Goal: Complete application form

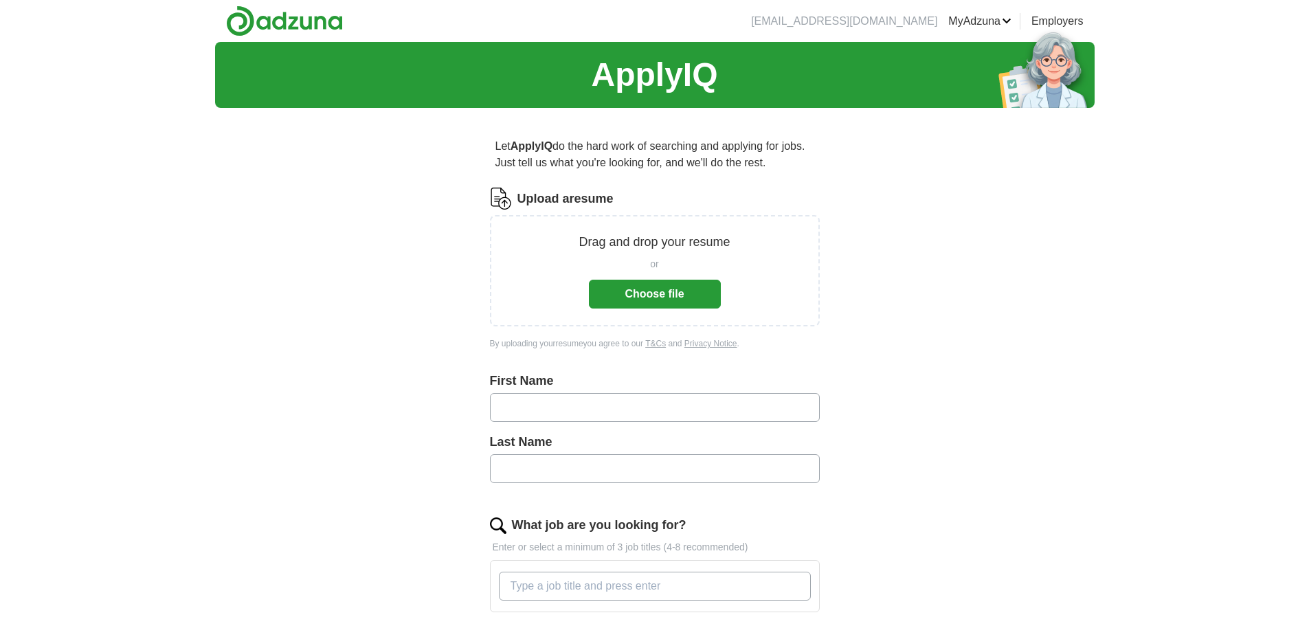
click at [652, 290] on button "Choose file" at bounding box center [655, 294] width 132 height 29
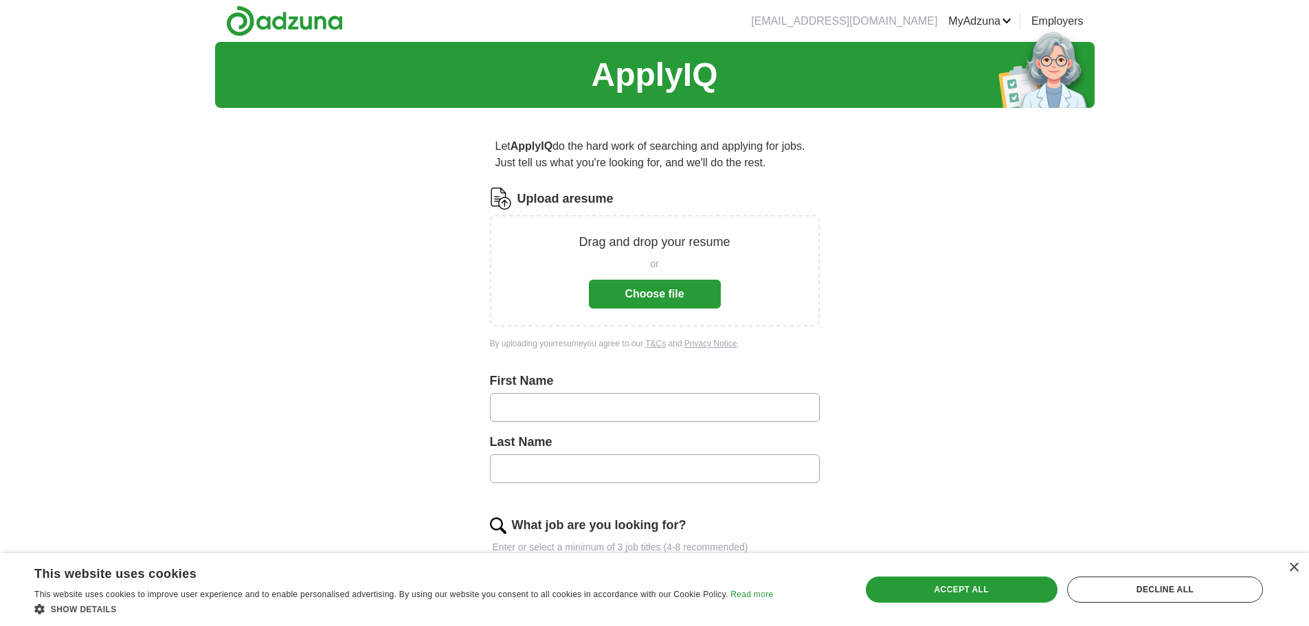
click at [651, 293] on button "Choose file" at bounding box center [655, 294] width 132 height 29
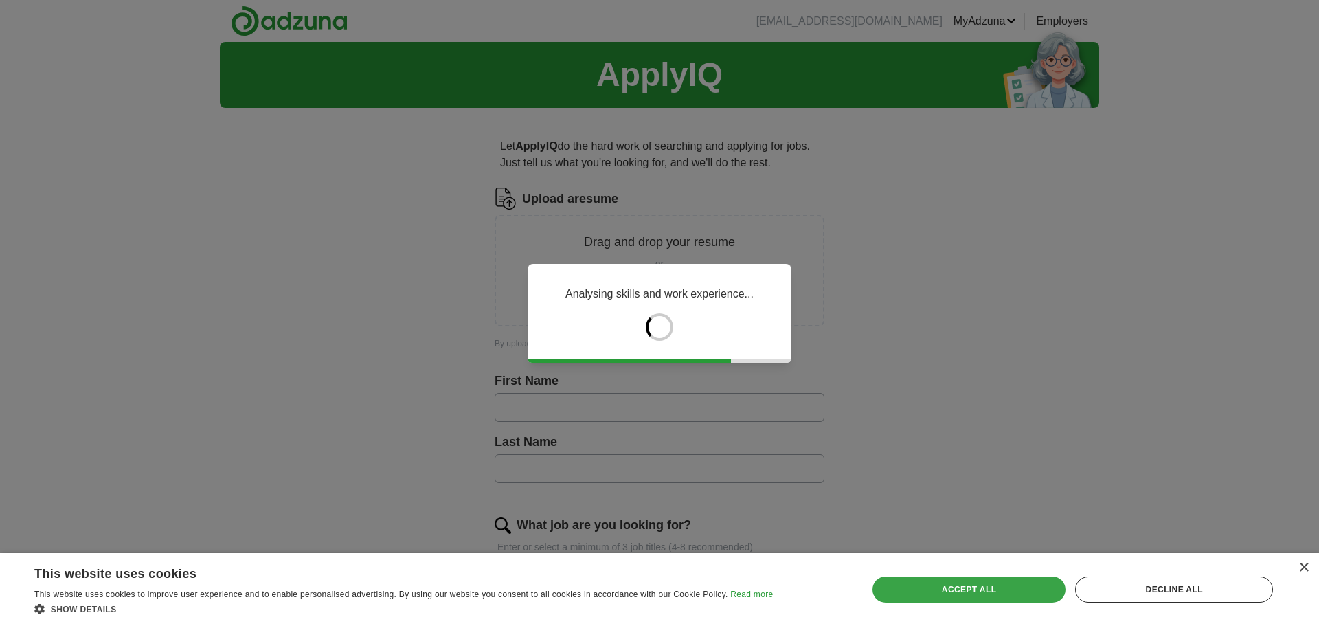
click at [986, 595] on div "Accept all" at bounding box center [970, 589] width 194 height 26
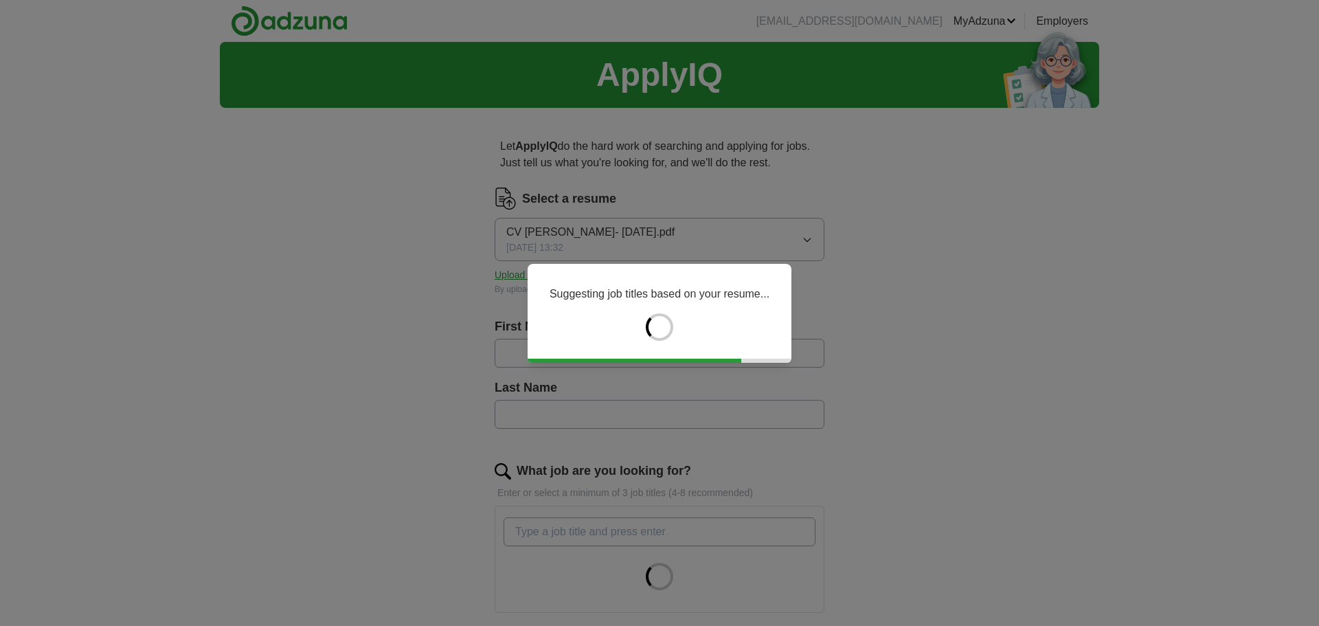
type input "******"
type input "*******"
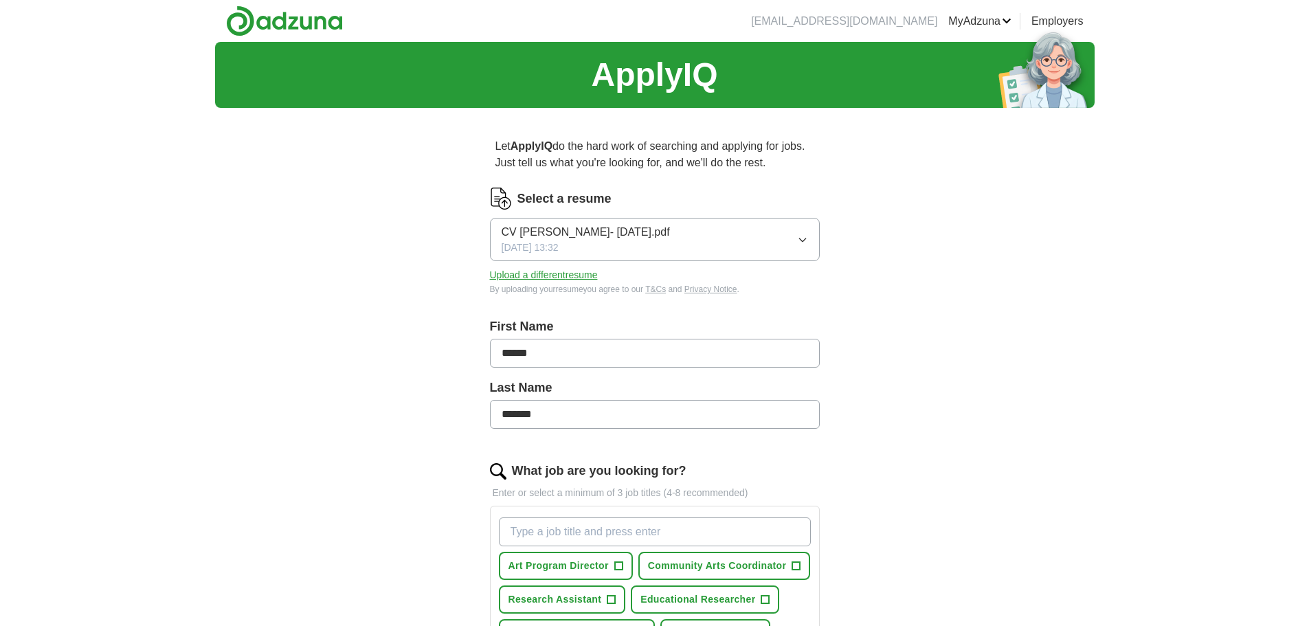
click at [225, 365] on div "ApplyIQ Let ApplyIQ do the hard work of searching and applying for jobs. Just t…" at bounding box center [654, 533] width 879 height 982
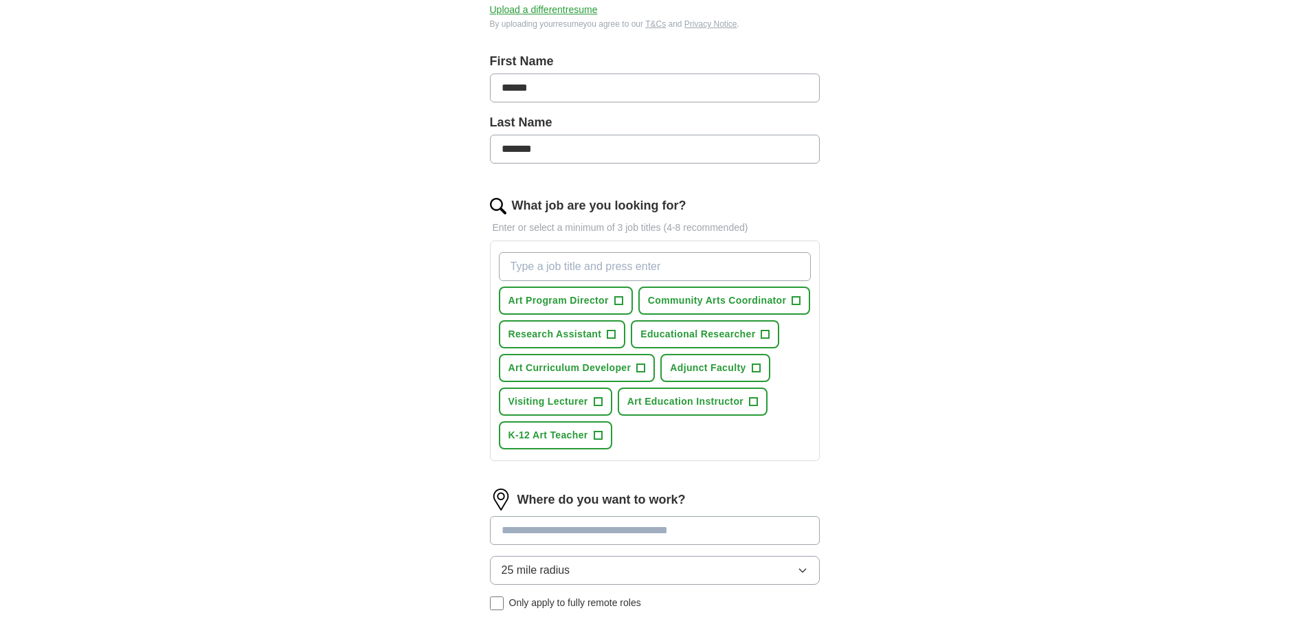
scroll to position [275, 0]
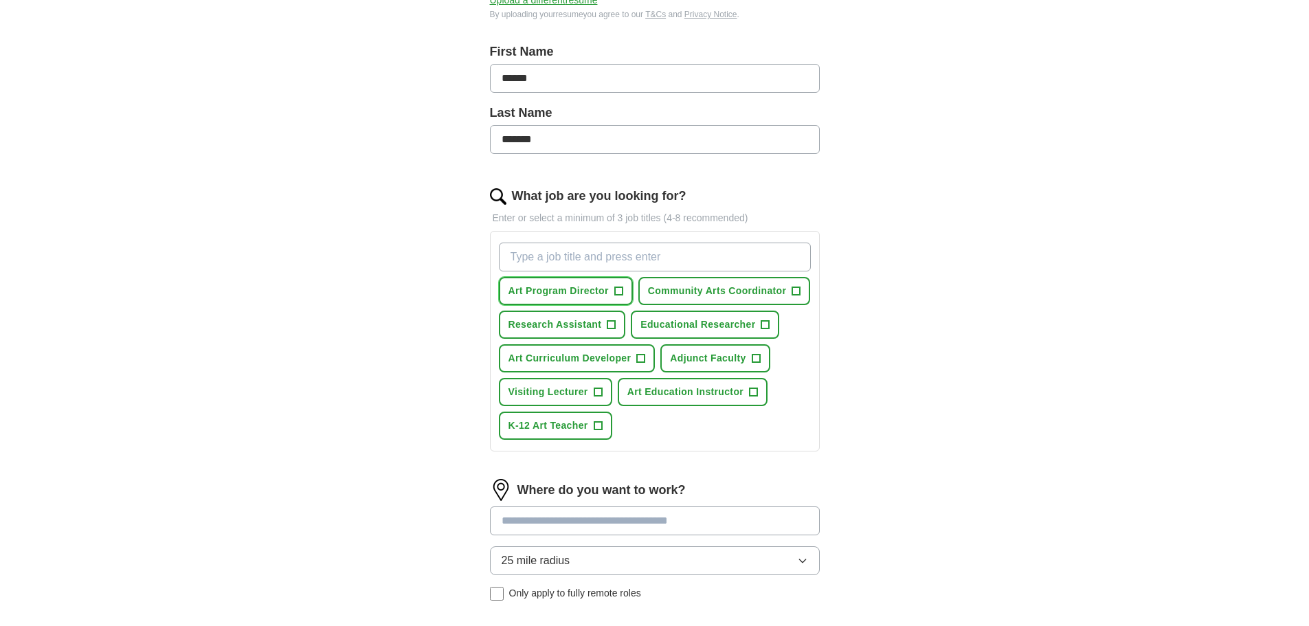
click at [620, 293] on span "+" at bounding box center [618, 291] width 8 height 11
click at [609, 330] on span "+" at bounding box center [611, 325] width 8 height 11
click at [746, 326] on span "Educational Researcher" at bounding box center [697, 324] width 115 height 14
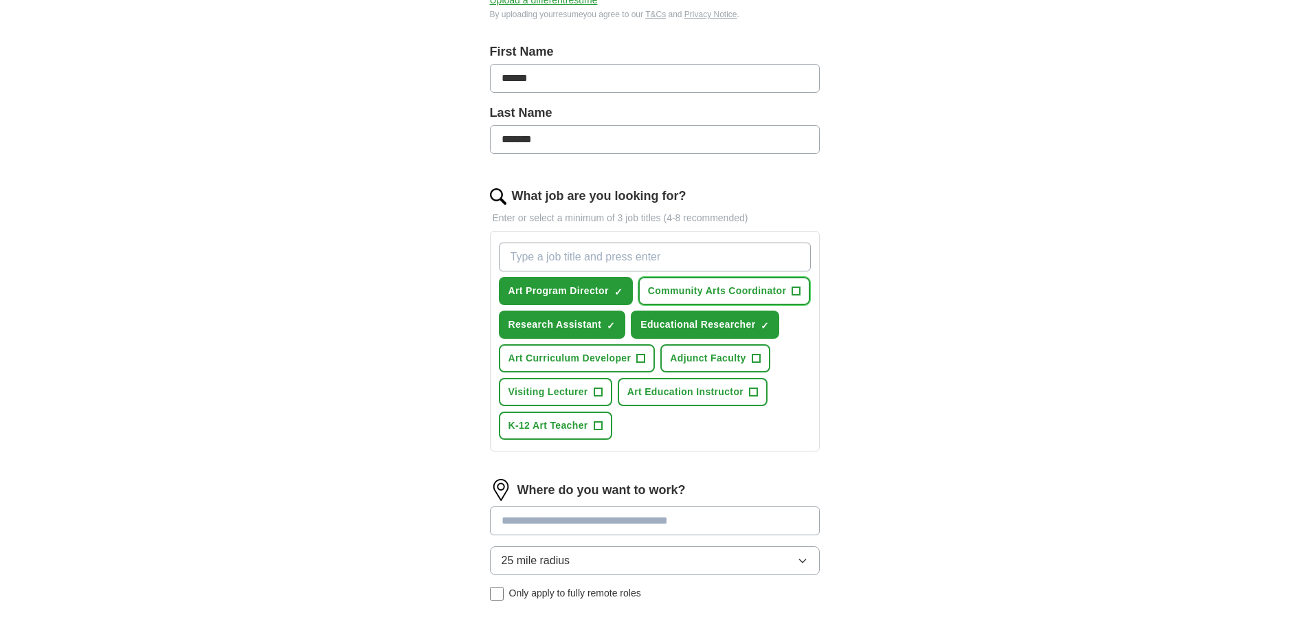
click at [786, 298] on span "Community Arts Coordinator" at bounding box center [717, 291] width 138 height 14
click at [607, 357] on span "Art Curriculum Developer" at bounding box center [569, 358] width 123 height 14
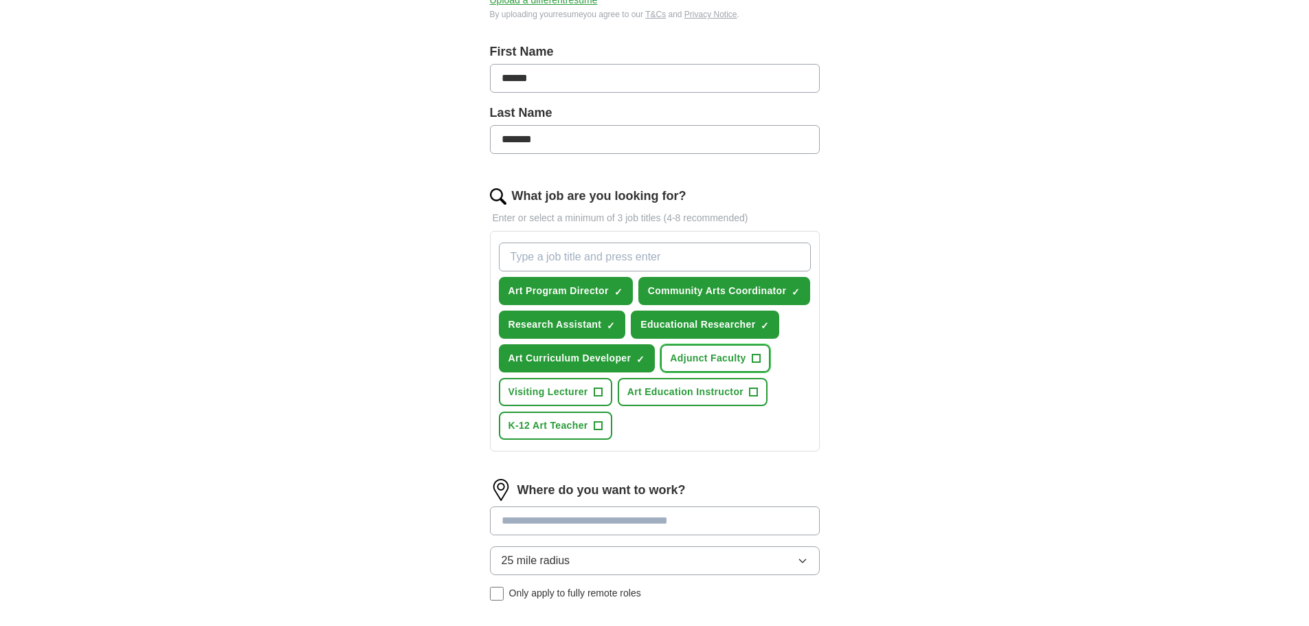
click at [752, 359] on span "+" at bounding box center [756, 358] width 9 height 9
click at [599, 393] on span "+" at bounding box center [598, 392] width 8 height 11
click at [752, 390] on span "+" at bounding box center [754, 392] width 8 height 11
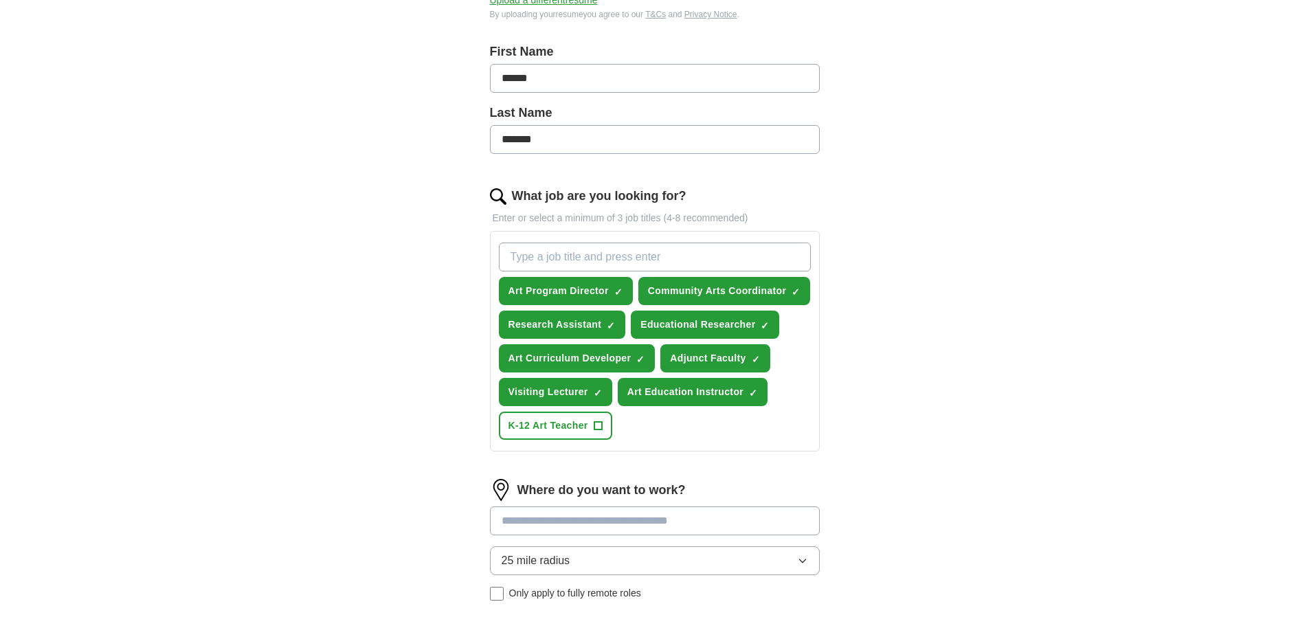
click at [541, 262] on input "What job are you looking for?" at bounding box center [655, 257] width 312 height 29
type input "Artist fellow"
click at [851, 400] on div "Let ApplyIQ do the hard work of searching and applying for jobs. Just tell us w…" at bounding box center [655, 296] width 440 height 905
click at [796, 258] on circle at bounding box center [795, 256] width 16 height 16
click at [733, 256] on input "Artist fellow" at bounding box center [655, 257] width 312 height 29
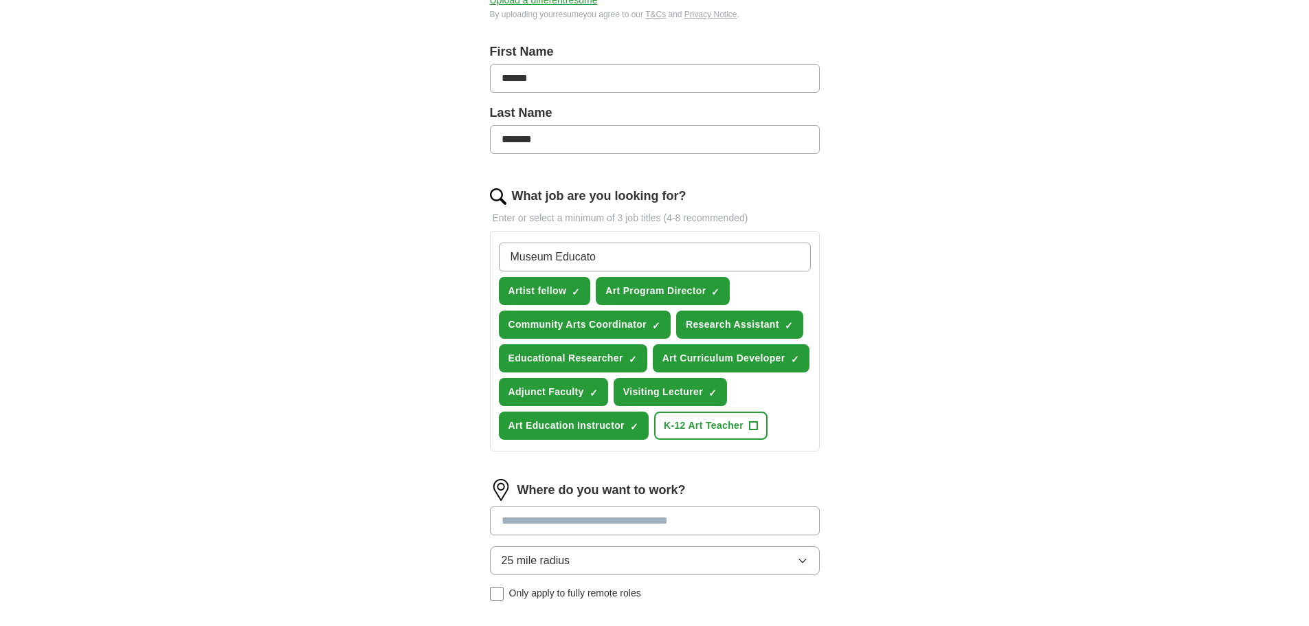
type input "Museum Educator"
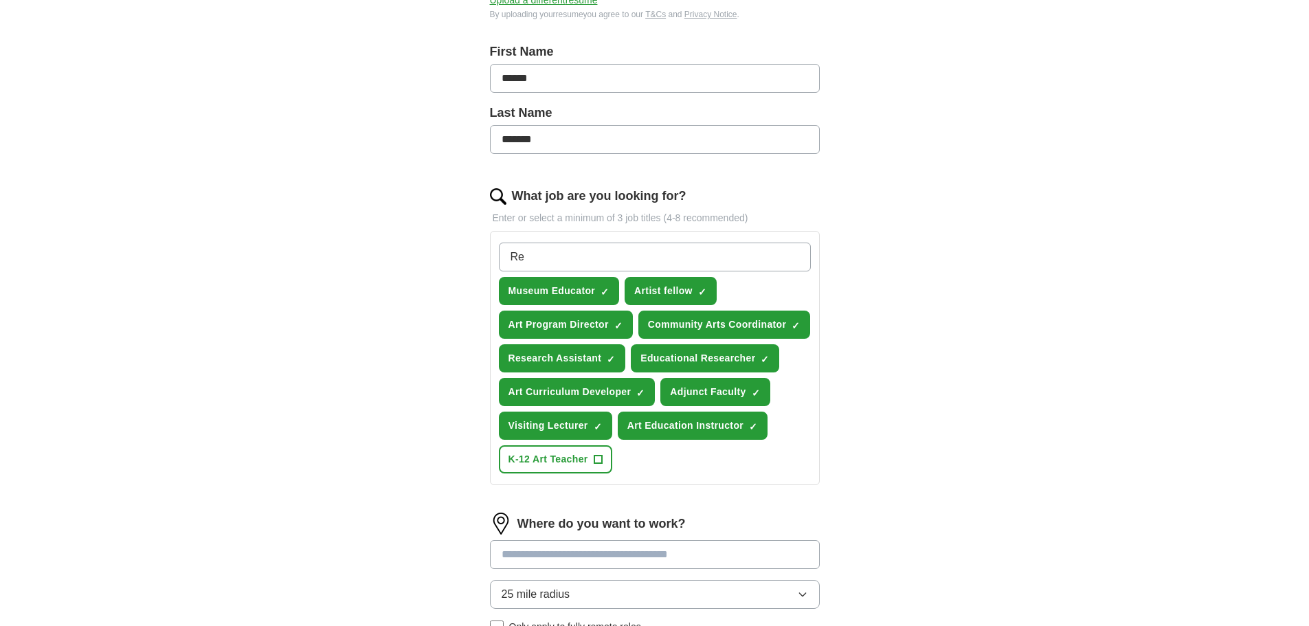
type input "R"
type input "Artist in Residence"
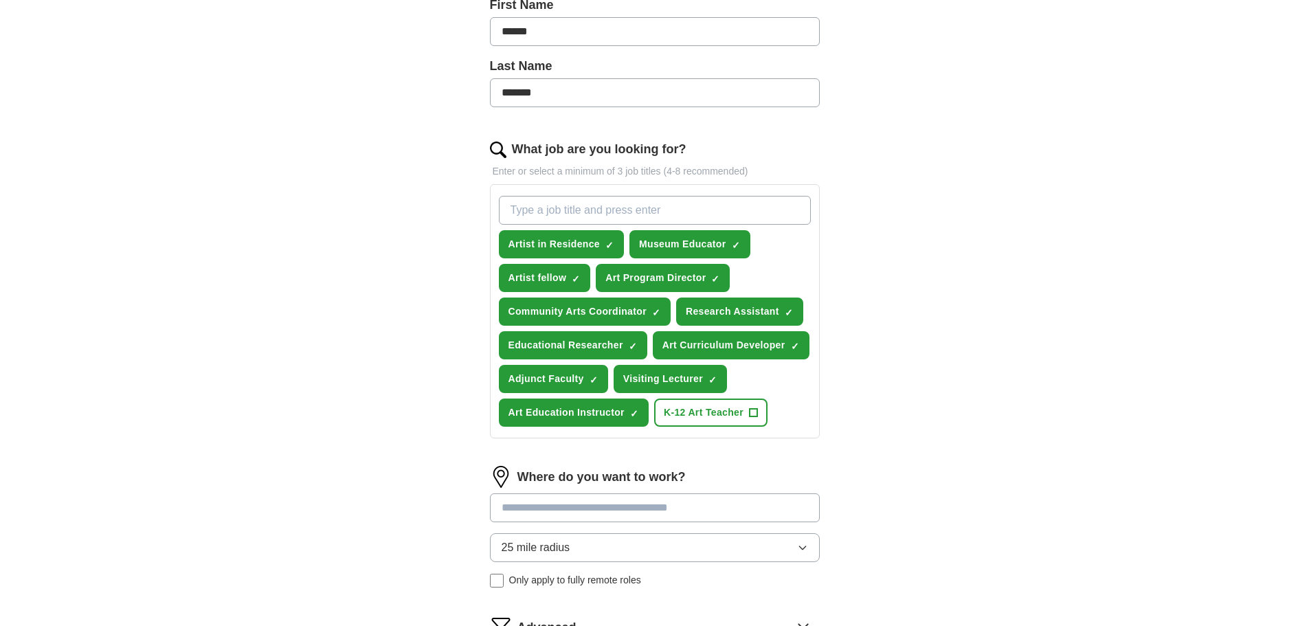
scroll to position [412, 0]
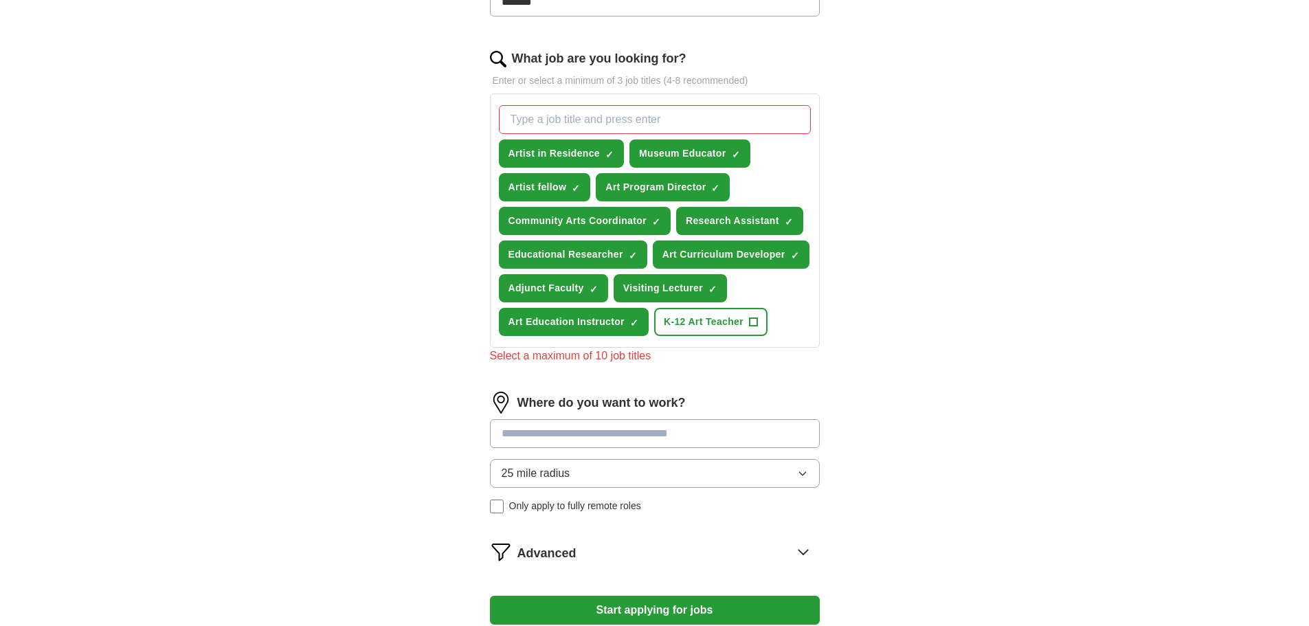
click at [781, 416] on div "Where do you want to work? 25 mile radius Only apply to fully remote roles" at bounding box center [655, 458] width 330 height 133
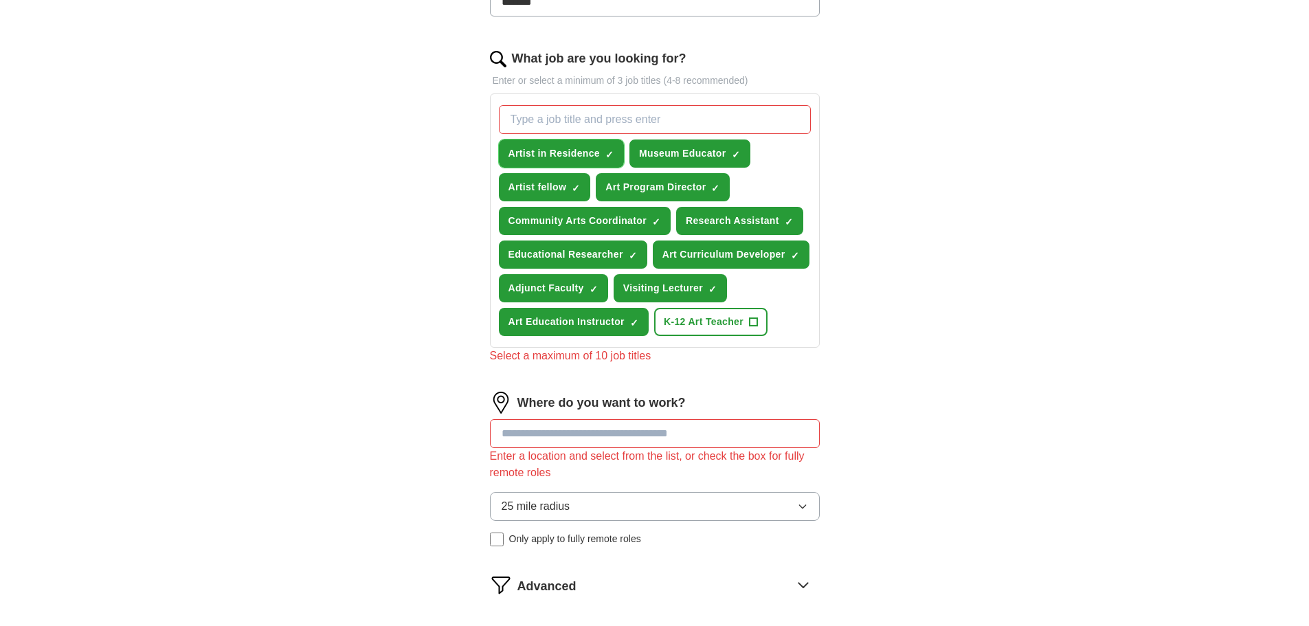
click at [0, 0] on span "×" at bounding box center [0, 0] width 0 height 0
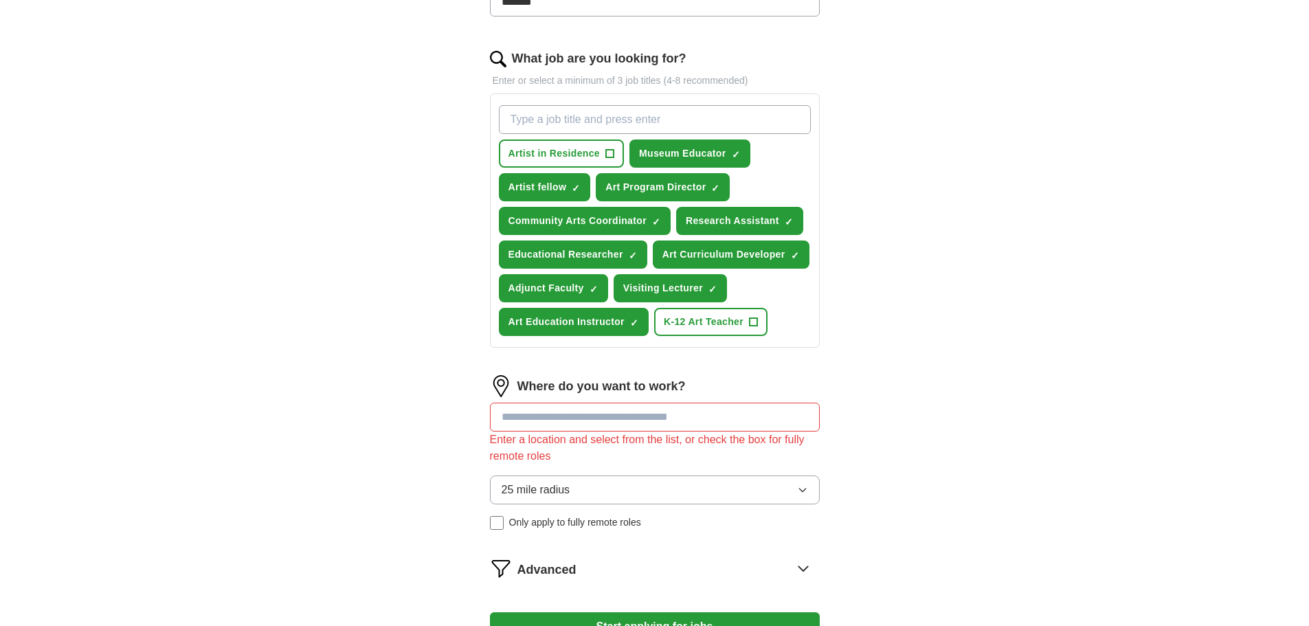
click at [416, 323] on div "ApplyIQ Let ApplyIQ do the hard work of searching and applying for jobs. Just t…" at bounding box center [654, 154] width 879 height 1049
click at [603, 417] on input at bounding box center [655, 417] width 330 height 29
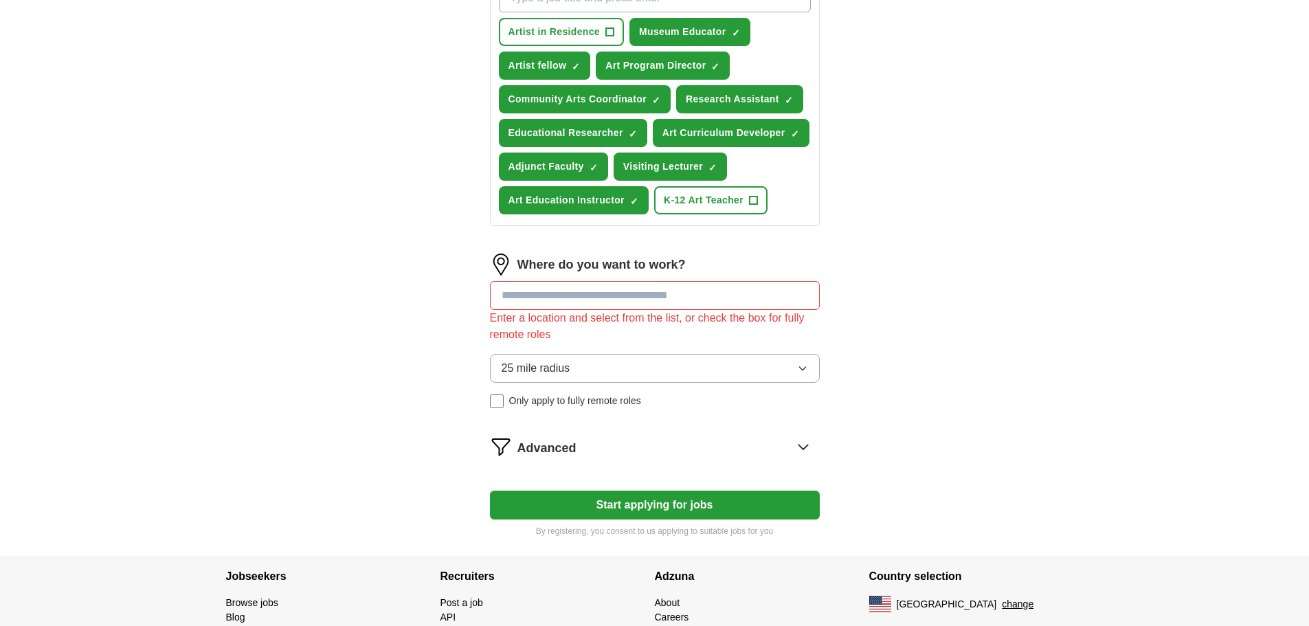
scroll to position [550, 0]
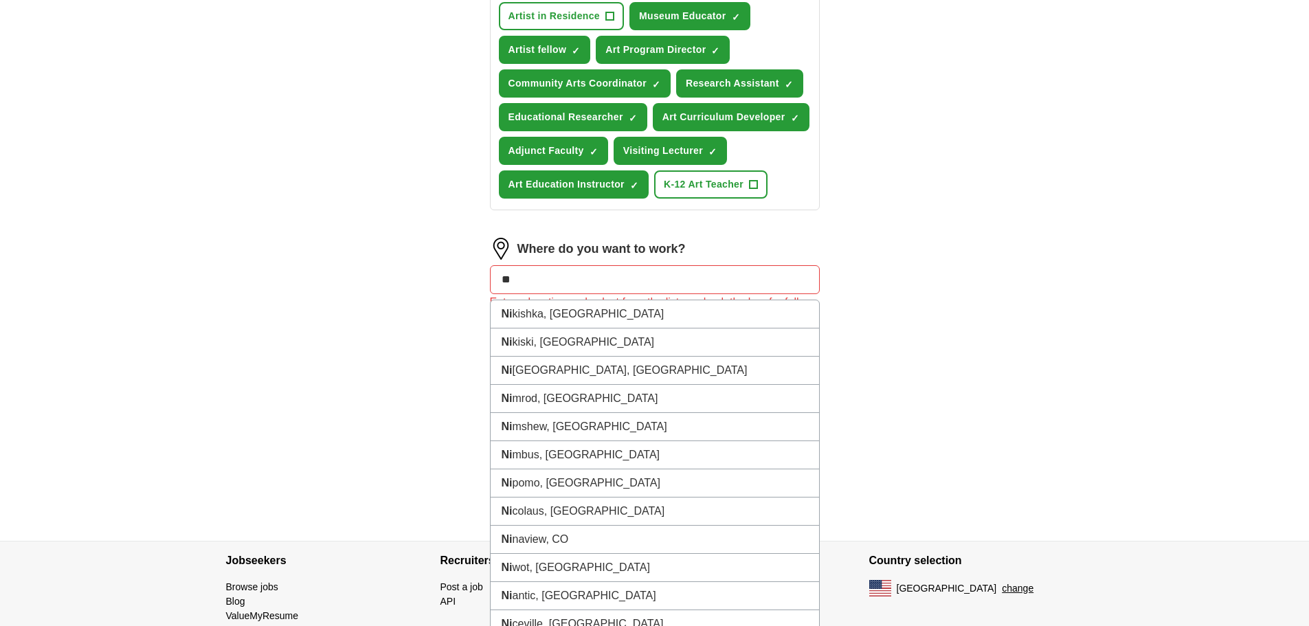
type input "*"
type input "*******"
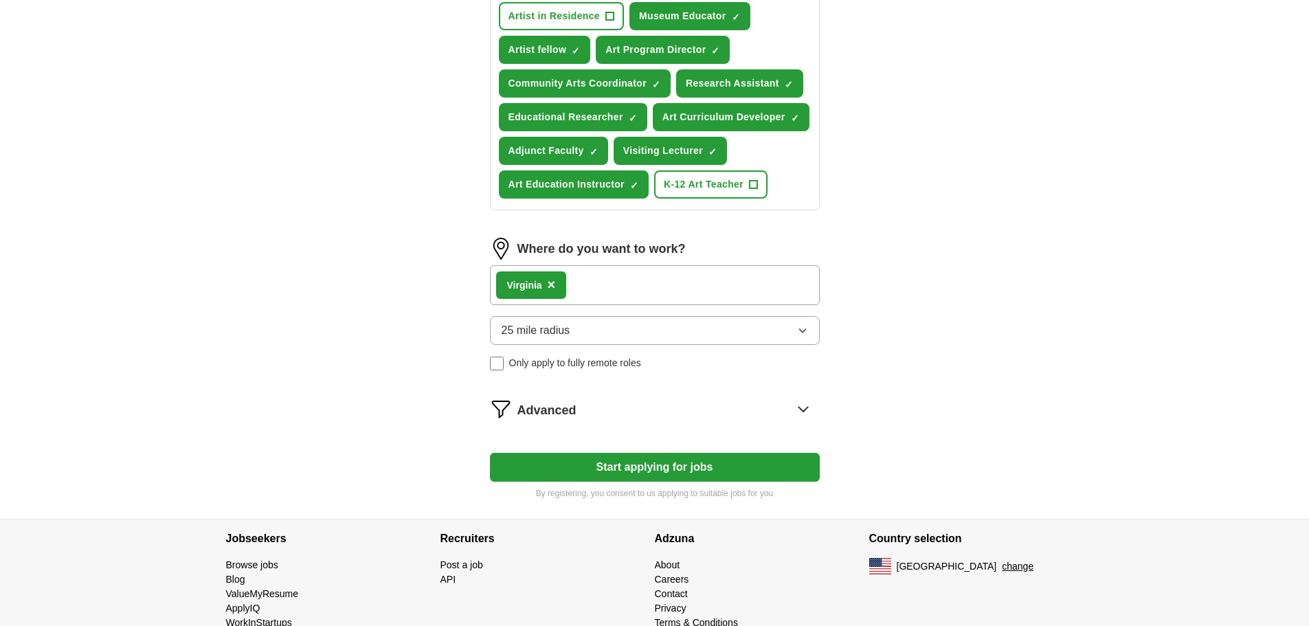
click at [926, 403] on div "ApplyIQ Let ApplyIQ do the hard work of searching and applying for jobs. Just t…" at bounding box center [654, 5] width 879 height 1027
click at [589, 289] on div "[PERSON_NAME] ×" at bounding box center [655, 285] width 330 height 40
click at [704, 282] on div "[PERSON_NAME] ×" at bounding box center [655, 285] width 330 height 40
click at [555, 287] on span "×" at bounding box center [552, 284] width 8 height 15
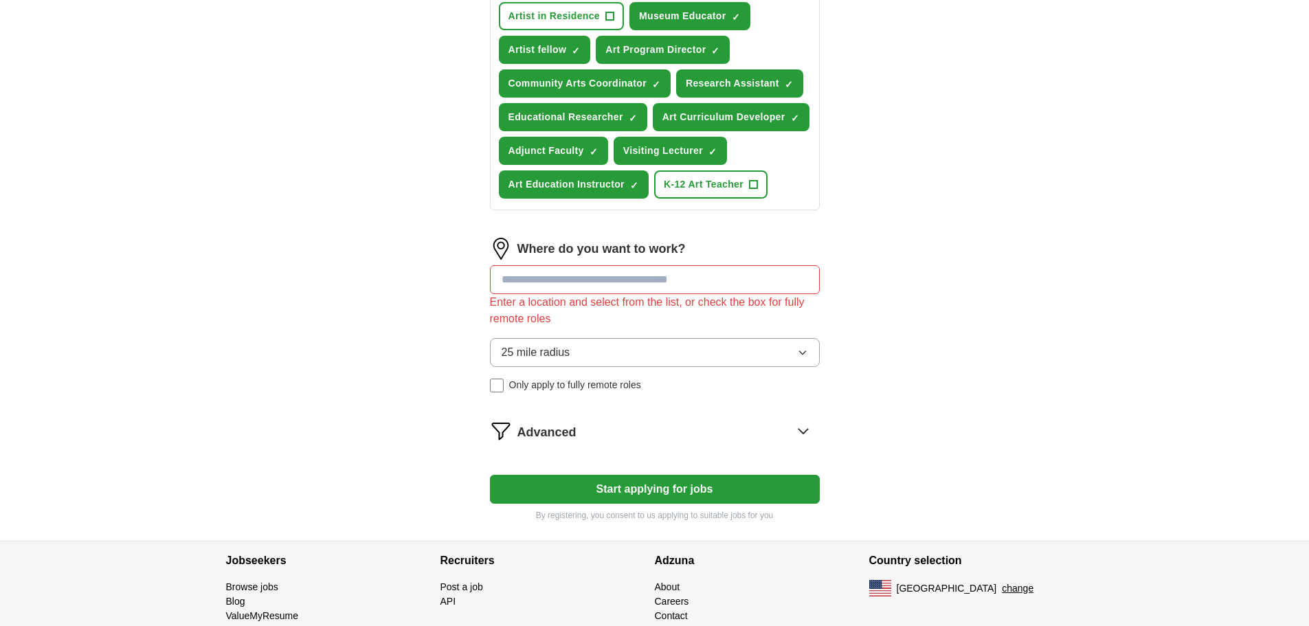
drag, startPoint x: 587, startPoint y: 333, endPoint x: 583, endPoint y: 310, distance: 23.2
click at [587, 331] on div "Where do you want to work? Enter a location and select from the list, or check …" at bounding box center [655, 321] width 330 height 166
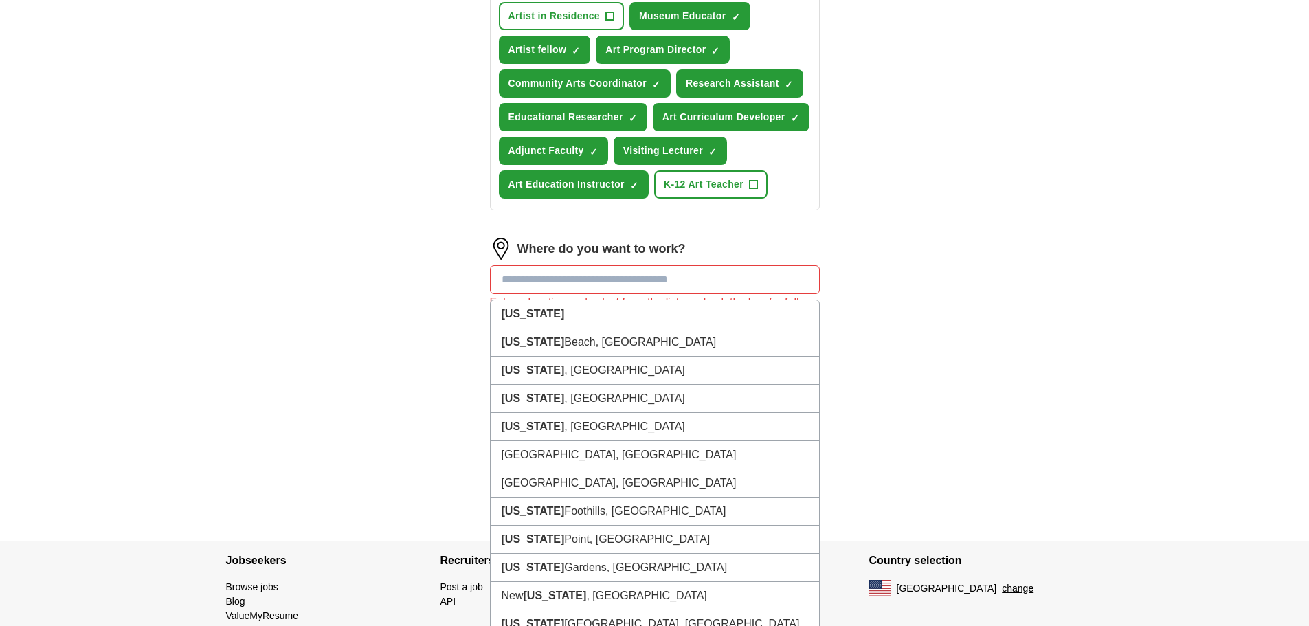
click at [574, 287] on input at bounding box center [655, 279] width 330 height 29
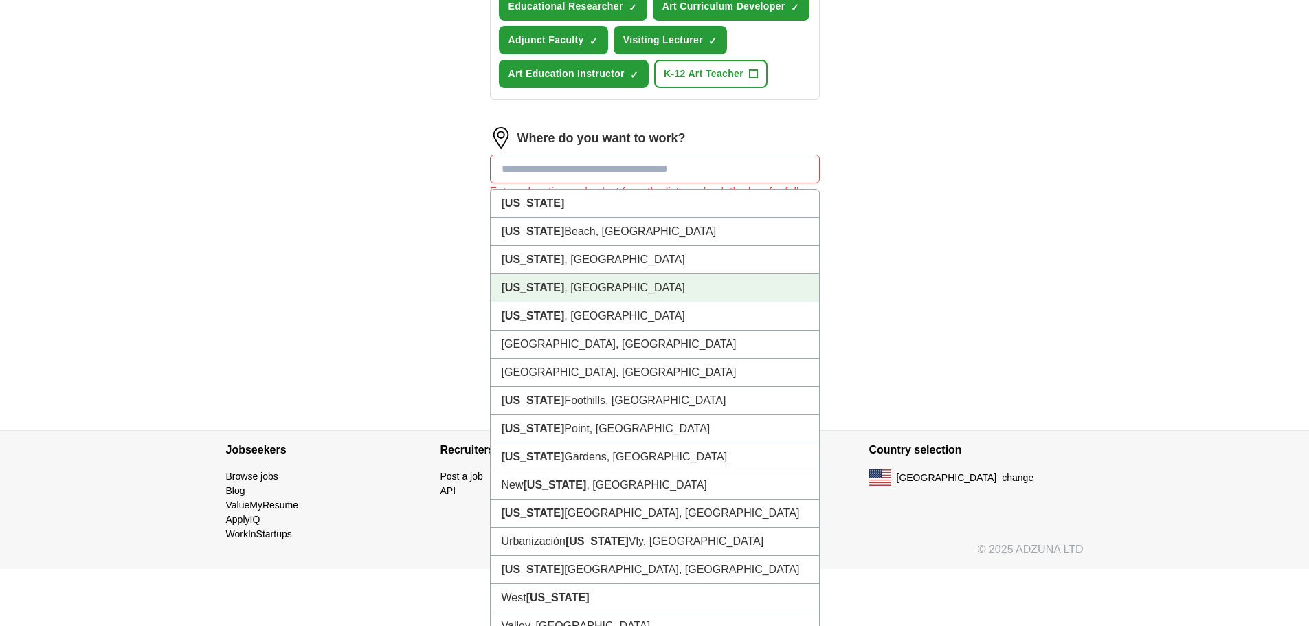
scroll to position [444, 0]
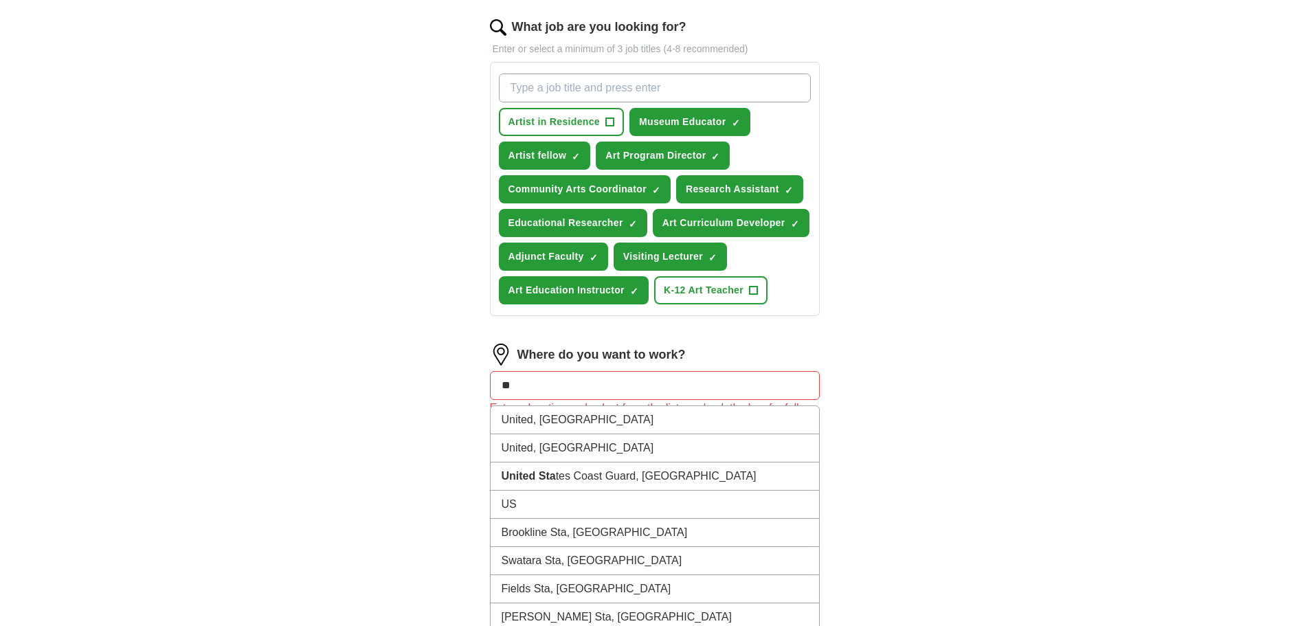
type input "*"
type input "**********"
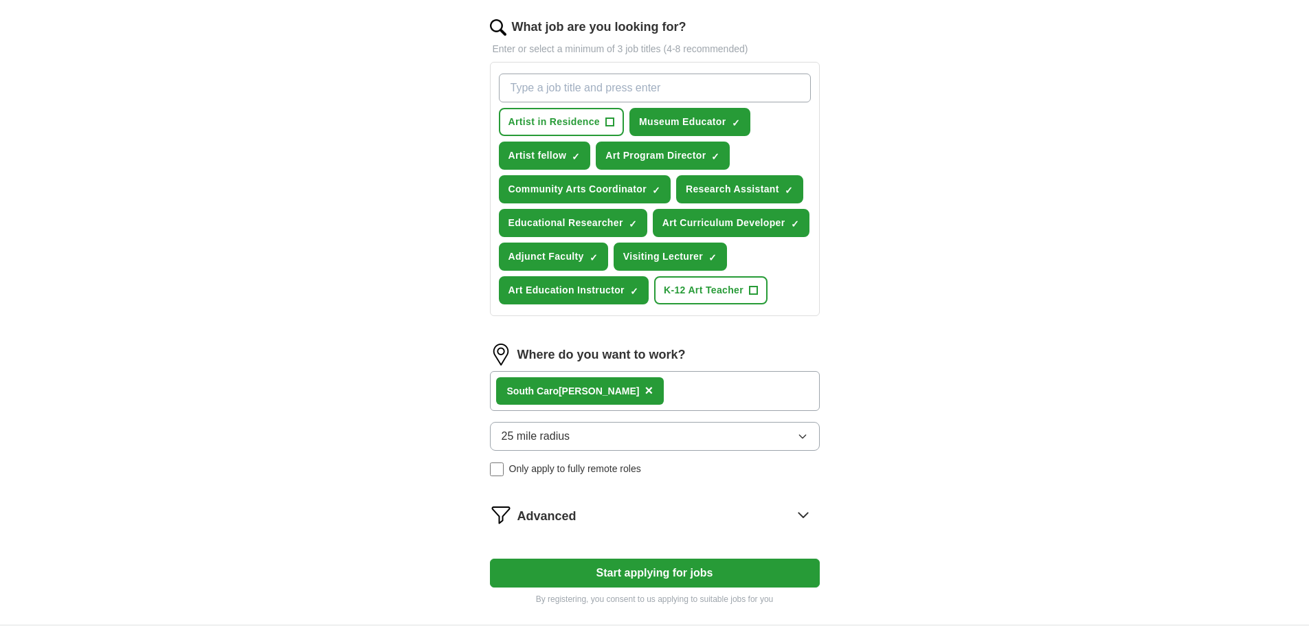
click at [720, 398] on div "South [PERSON_NAME] ×" at bounding box center [655, 391] width 330 height 40
drag, startPoint x: 653, startPoint y: 574, endPoint x: 414, endPoint y: 530, distance: 243.0
click at [415, 531] on div "ApplyIQ Let ApplyIQ do the hard work of searching and applying for jobs. Just t…" at bounding box center [654, 111] width 879 height 1027
click at [644, 388] on span "×" at bounding box center [648, 390] width 8 height 15
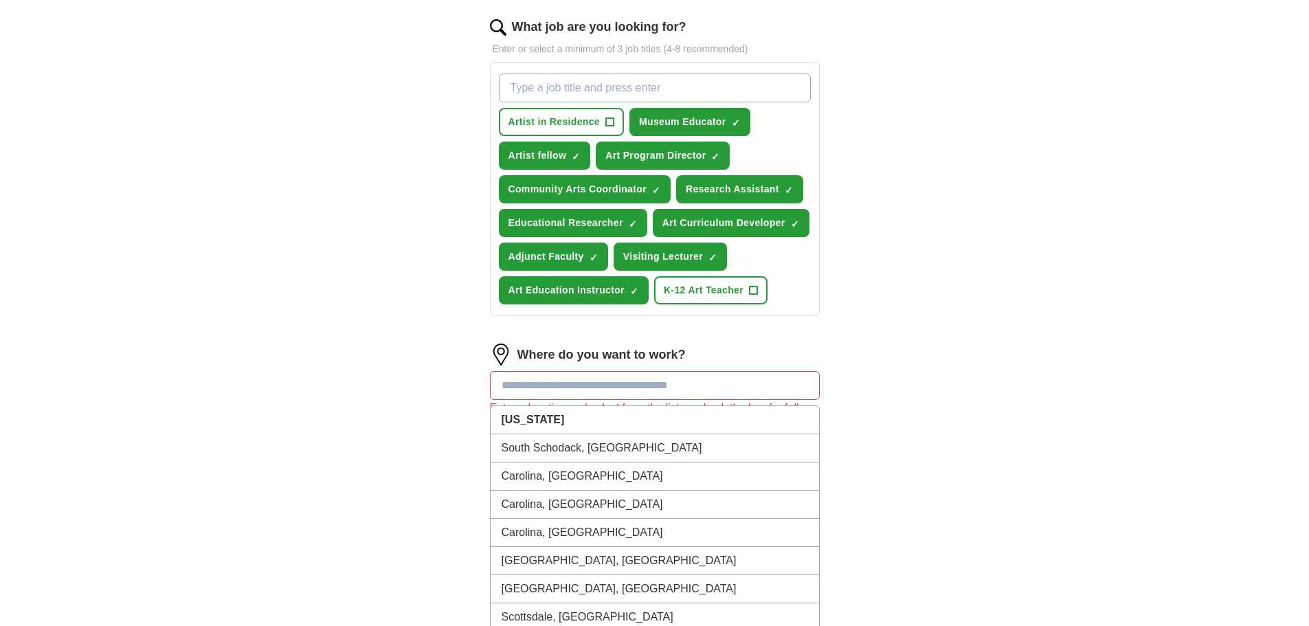
click at [576, 377] on input at bounding box center [655, 385] width 330 height 29
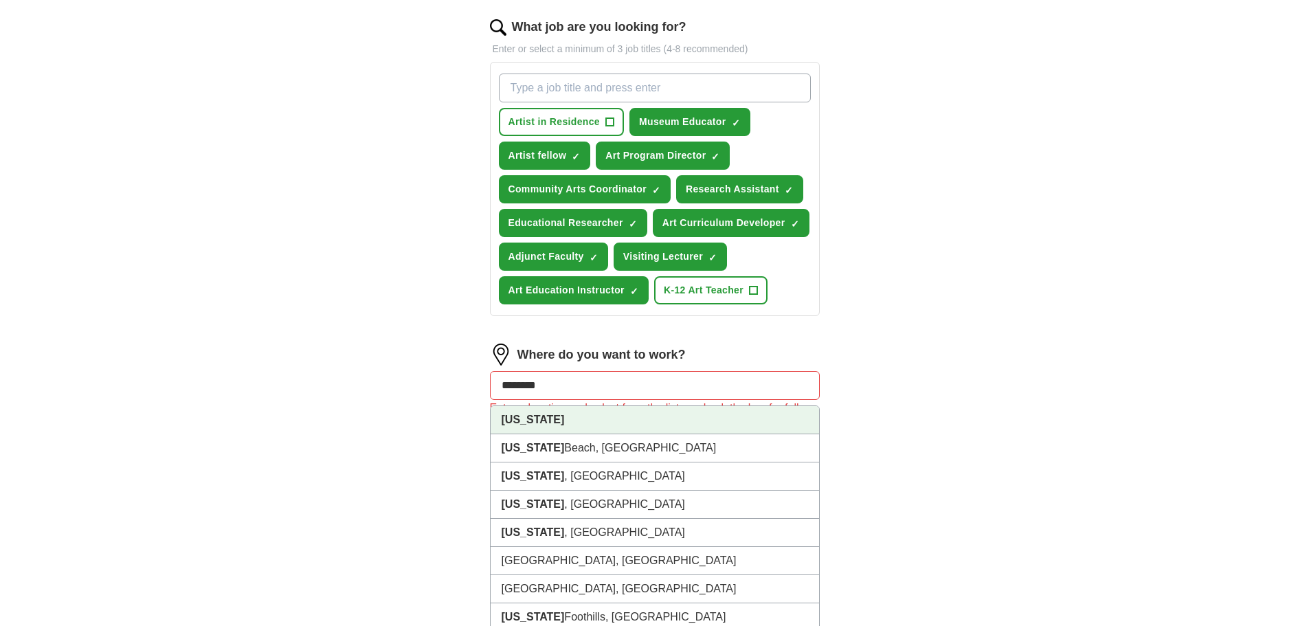
click at [585, 418] on li "[US_STATE]" at bounding box center [655, 420] width 328 height 28
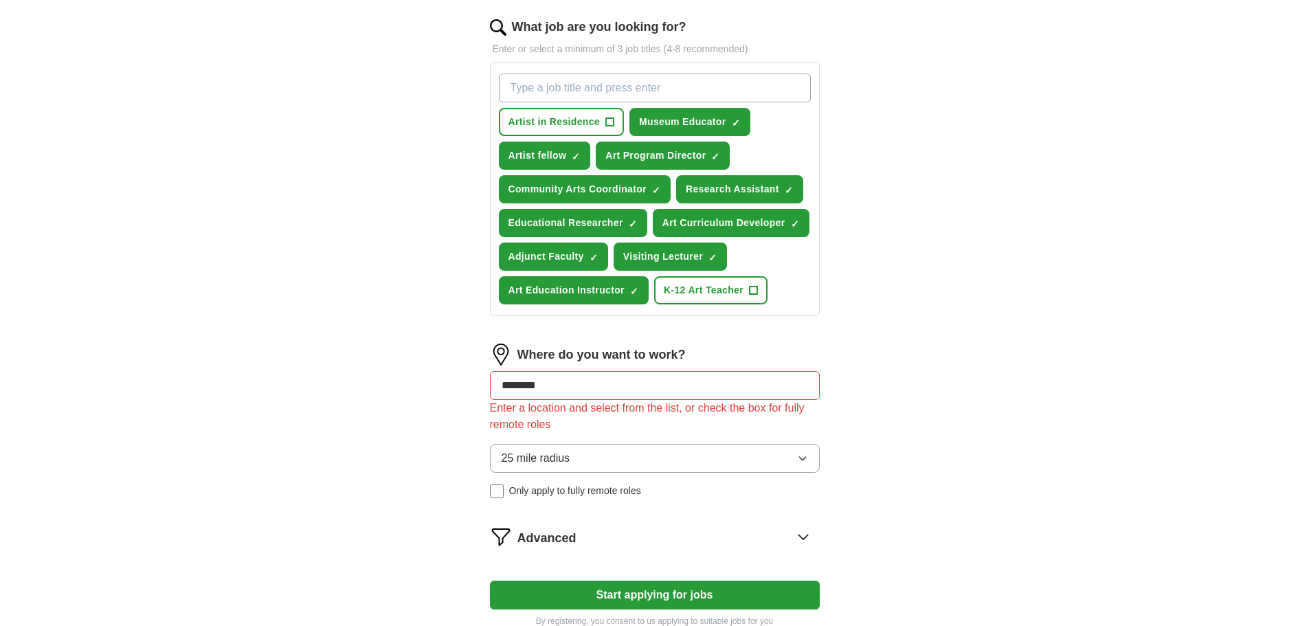
type input "********"
click at [706, 596] on button "Start applying for jobs" at bounding box center [655, 595] width 330 height 29
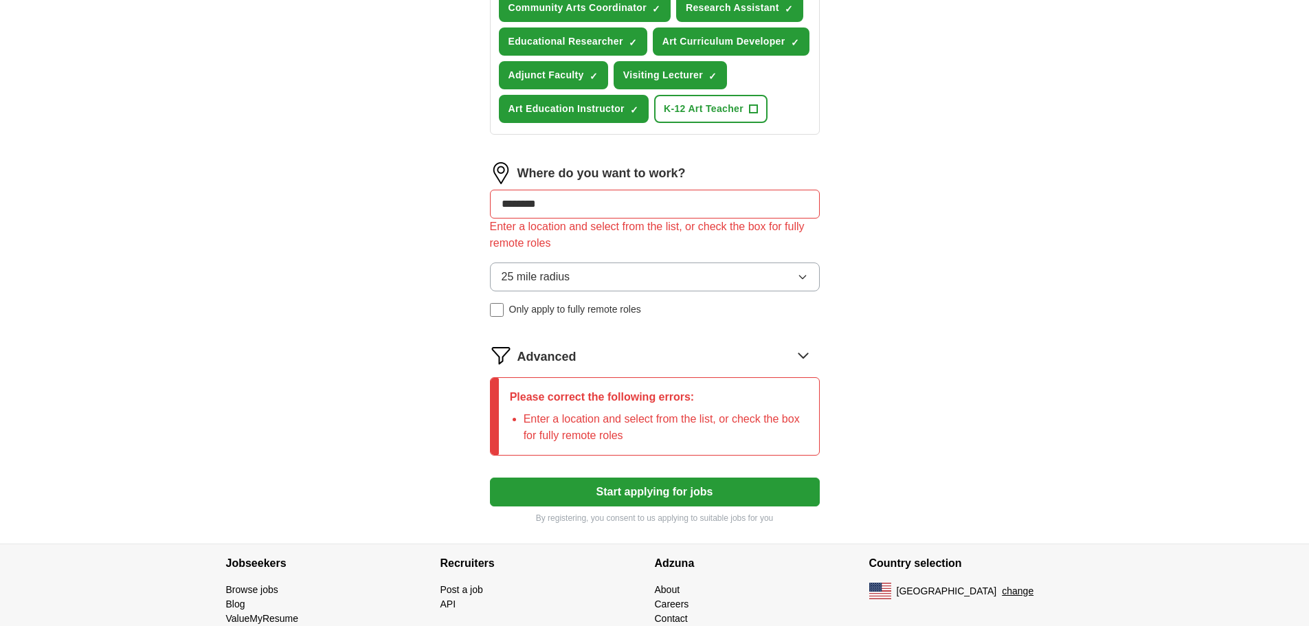
scroll to position [650, 0]
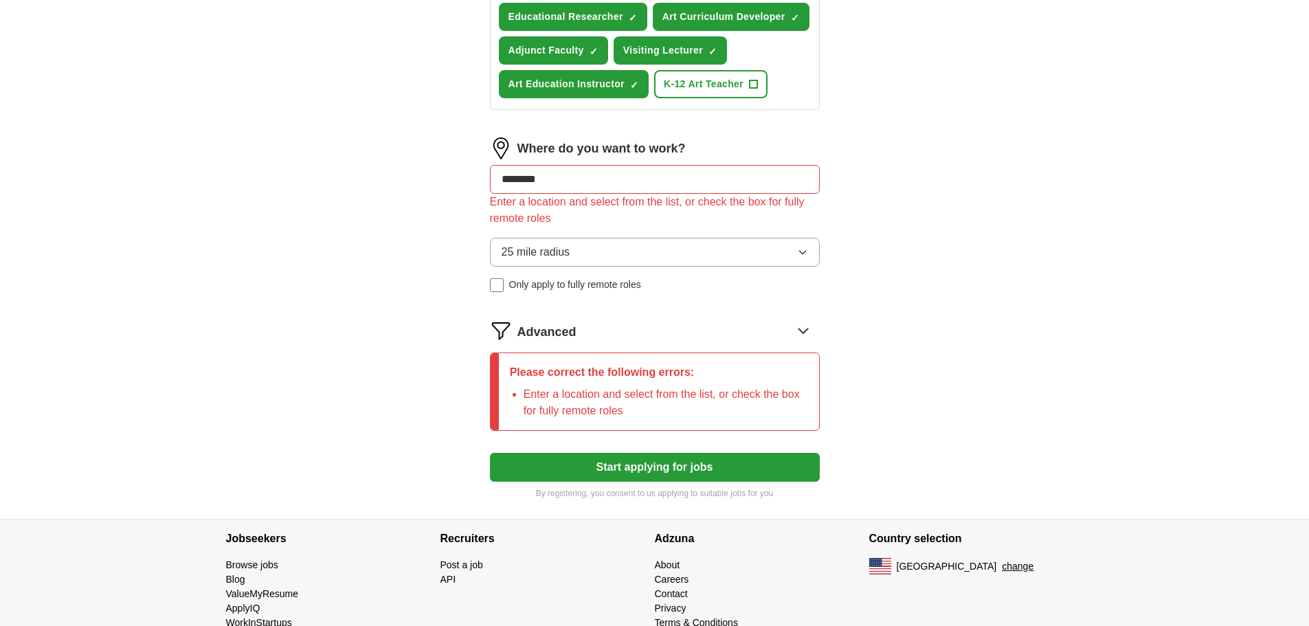
click at [697, 249] on button "25 mile radius" at bounding box center [655, 252] width 330 height 29
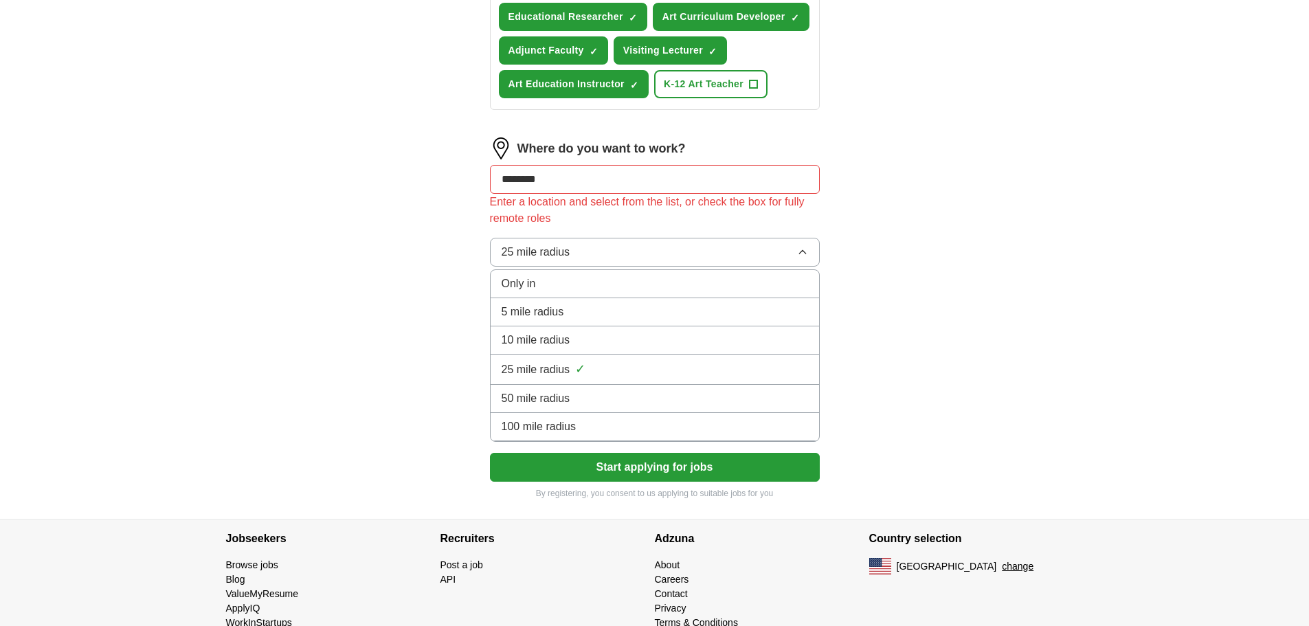
click at [697, 431] on div "100 mile radius" at bounding box center [655, 426] width 306 height 16
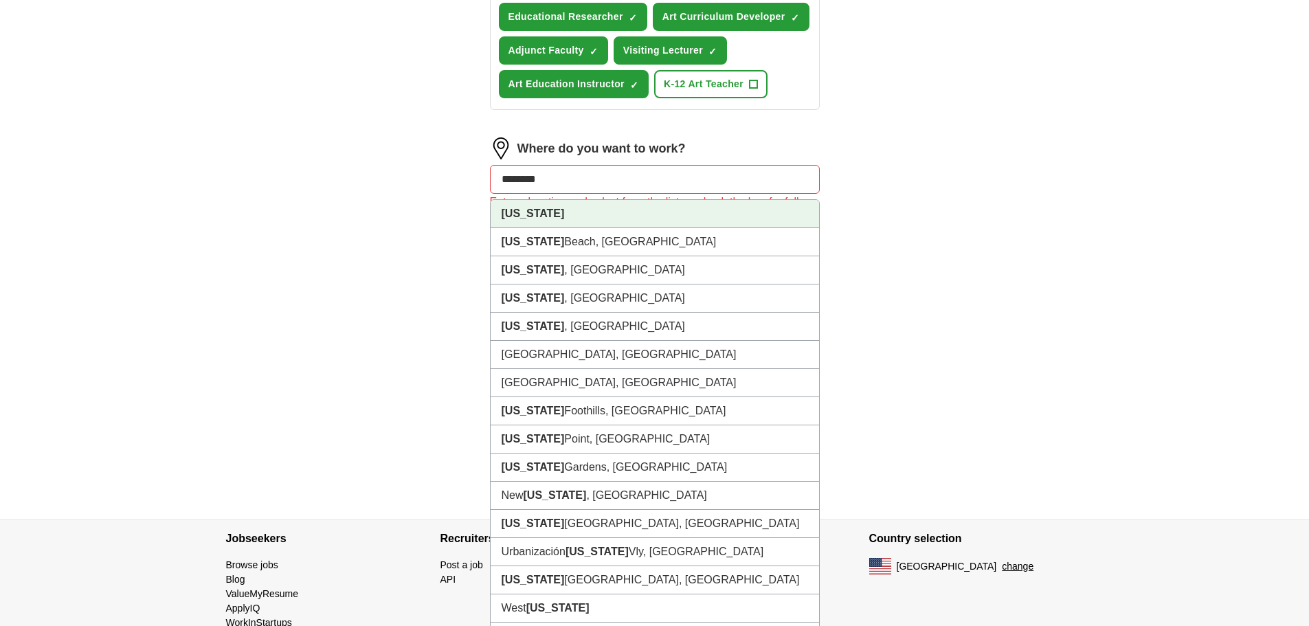
click at [544, 181] on input "********" at bounding box center [655, 179] width 330 height 29
click at [526, 210] on strong "[US_STATE]" at bounding box center [533, 214] width 63 height 12
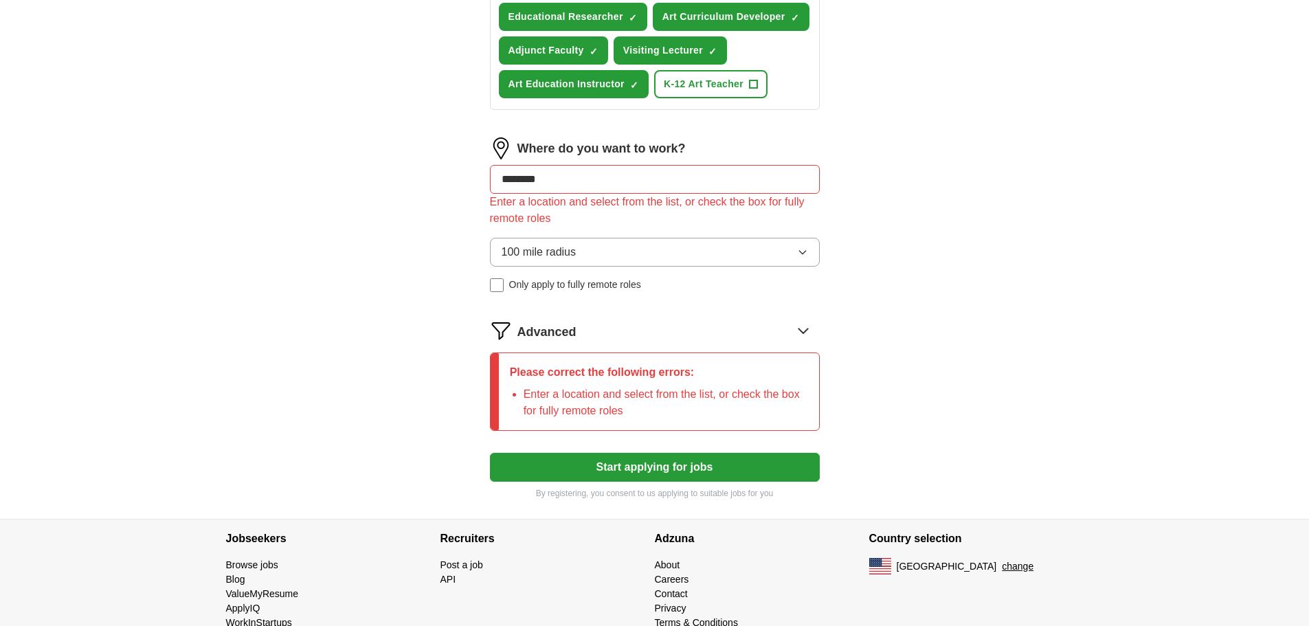
drag, startPoint x: 557, startPoint y: 180, endPoint x: 436, endPoint y: 190, distance: 120.7
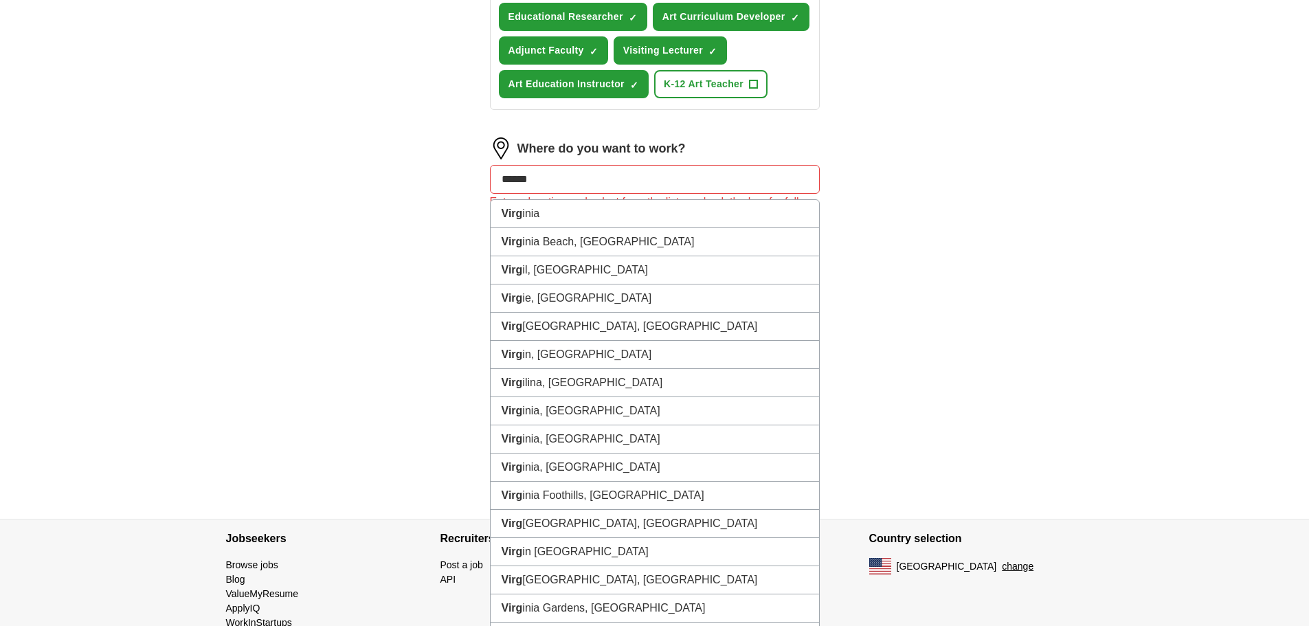
type input "*******"
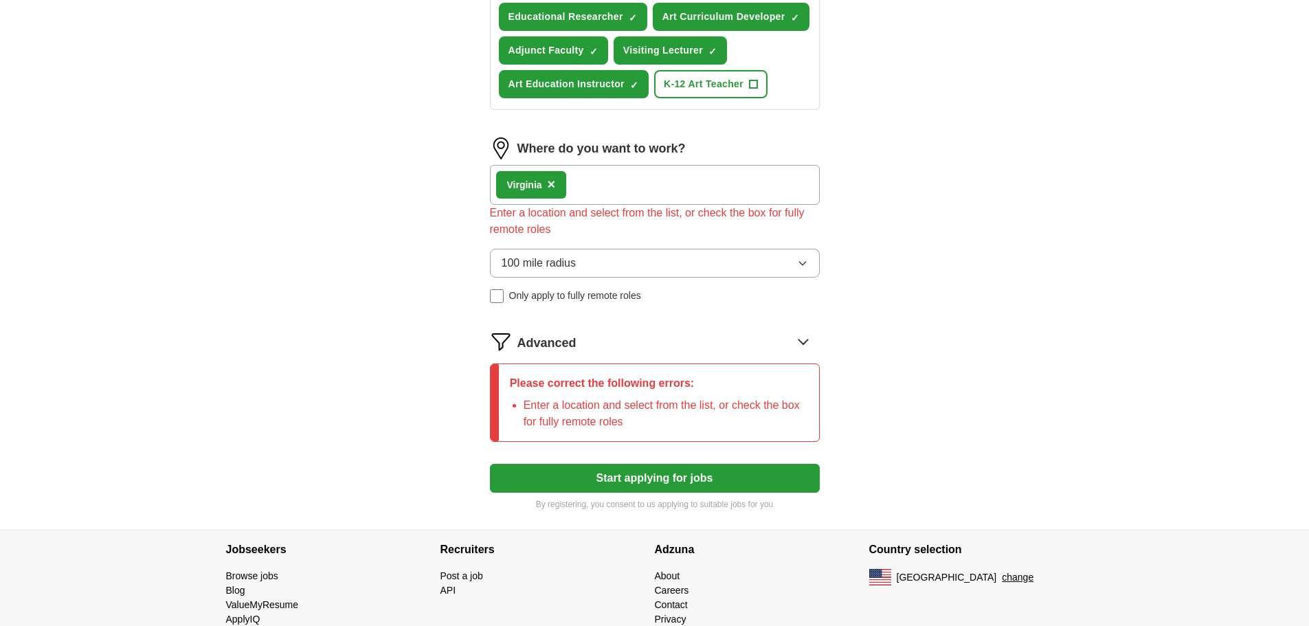
scroll to position [581, 0]
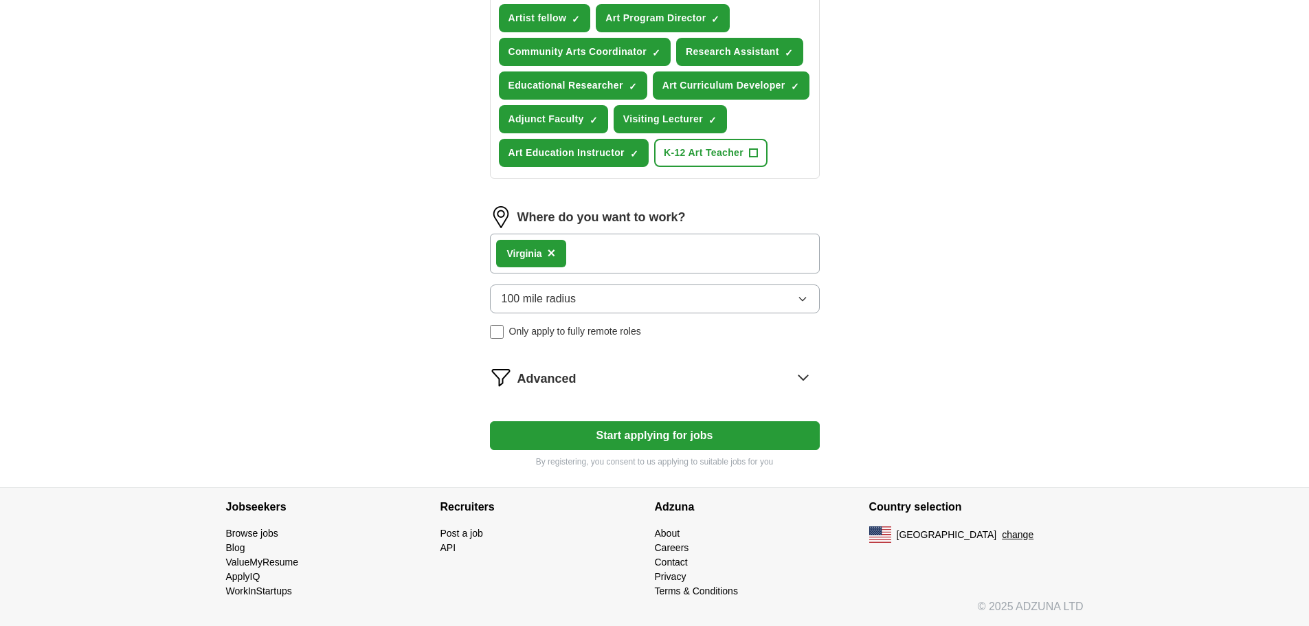
click at [644, 443] on button "Start applying for jobs" at bounding box center [655, 435] width 330 height 29
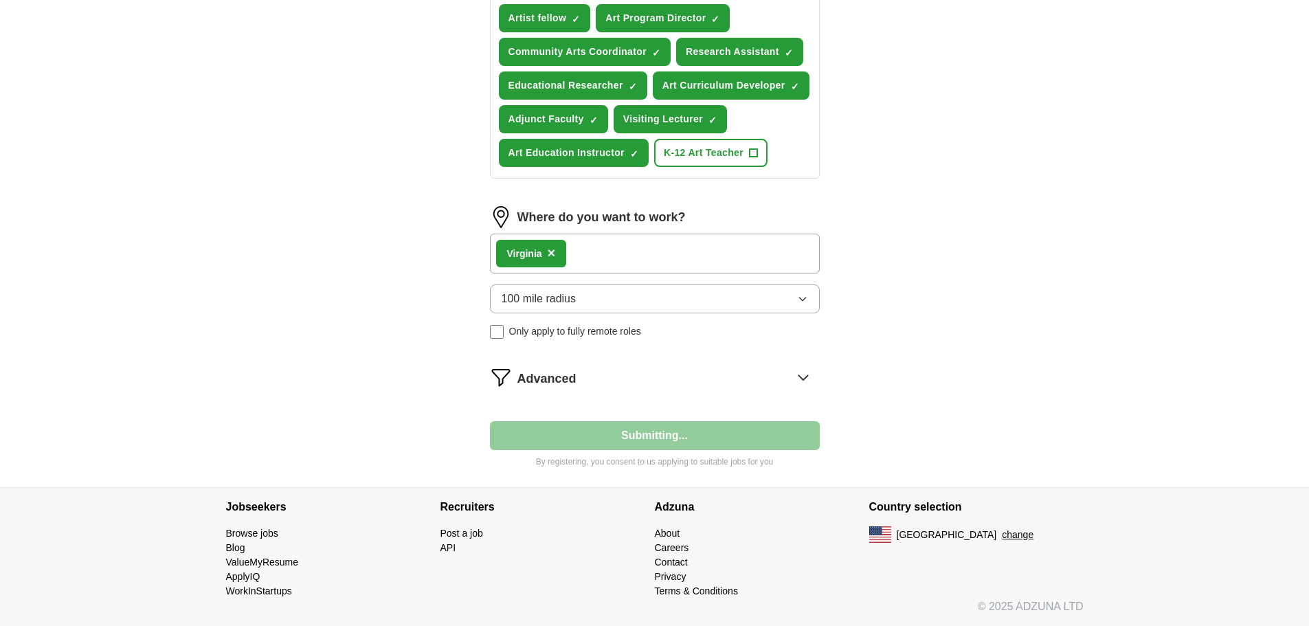
select select "**"
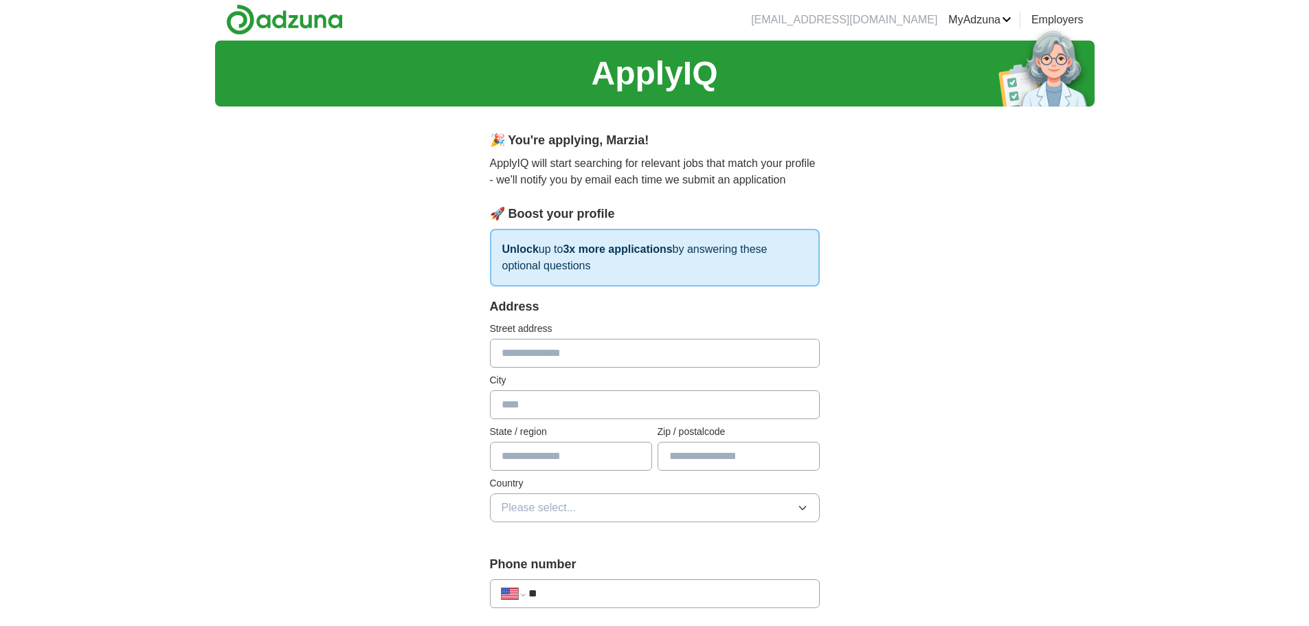
scroll to position [0, 0]
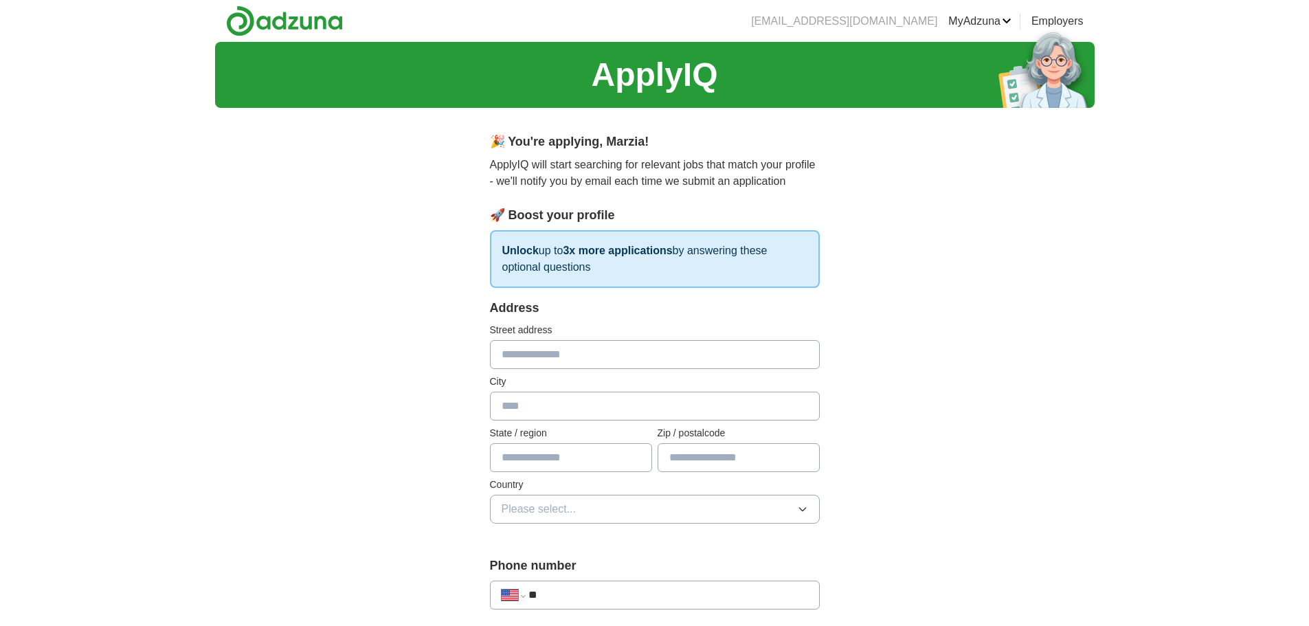
click at [613, 368] on input "text" at bounding box center [655, 354] width 330 height 29
type input "**********"
click at [576, 405] on input "text" at bounding box center [655, 406] width 330 height 29
type input "********"
click at [583, 464] on input "text" at bounding box center [571, 457] width 162 height 29
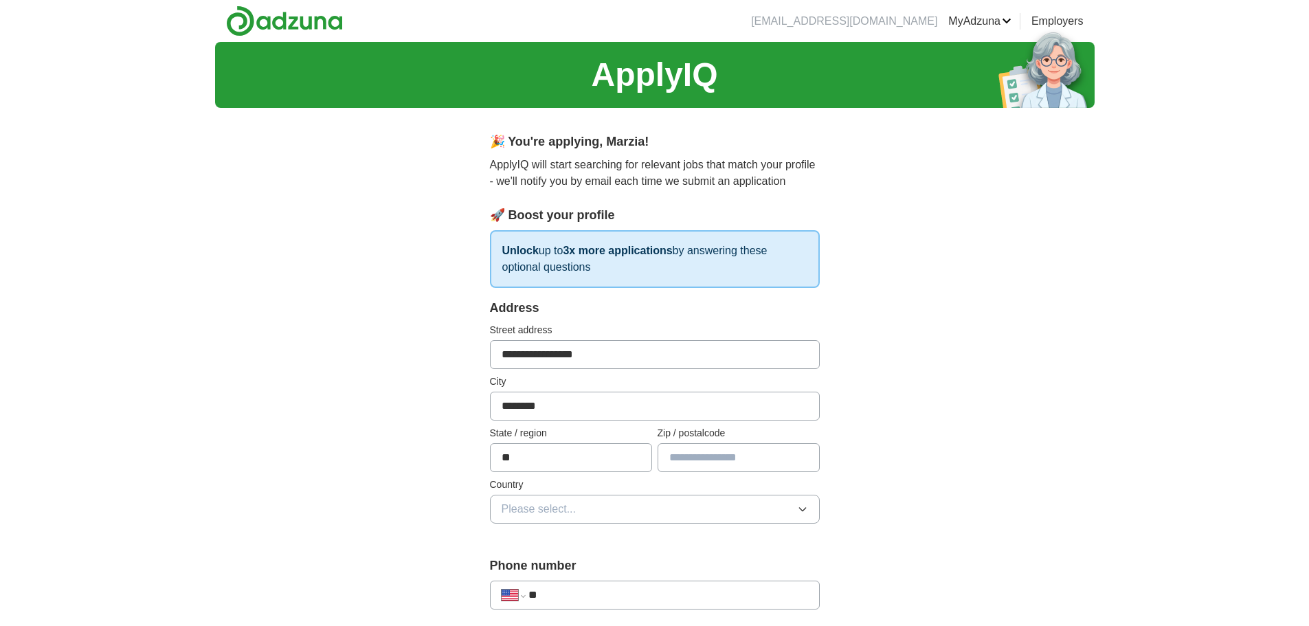
type input "**"
click at [688, 462] on input "text" at bounding box center [739, 457] width 162 height 29
type input "*****"
click at [765, 506] on button "Please select..." at bounding box center [655, 509] width 330 height 29
click at [710, 567] on div "[GEOGRAPHIC_DATA]" at bounding box center [655, 569] width 306 height 16
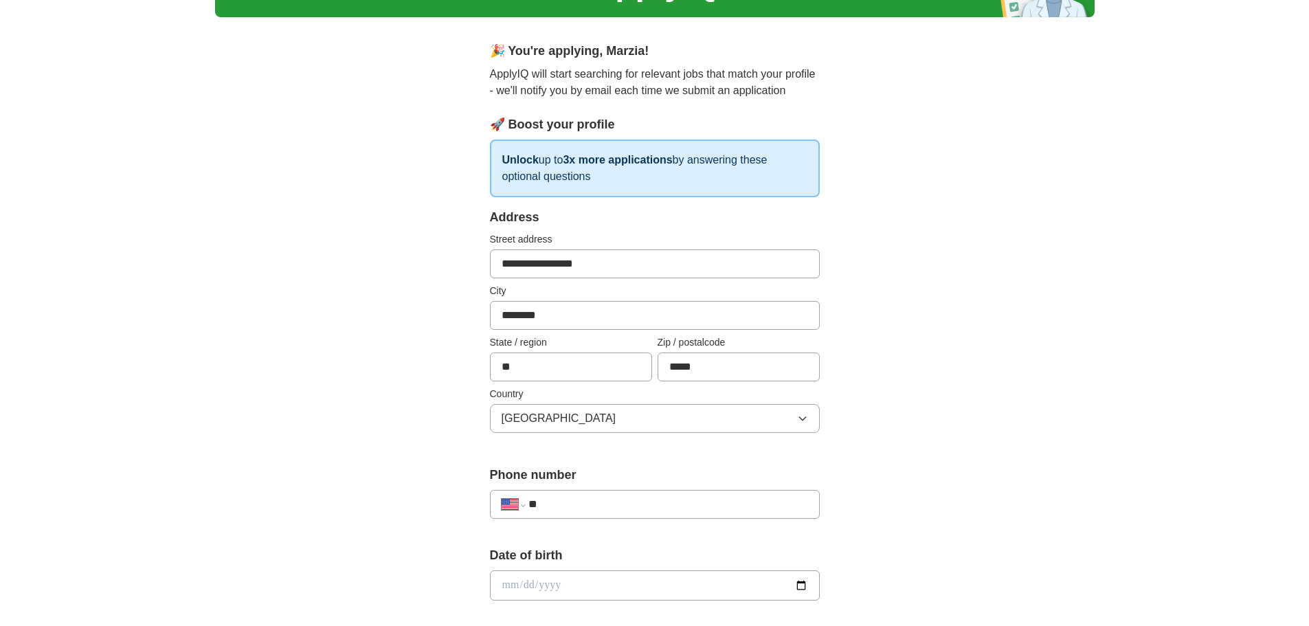
scroll to position [206, 0]
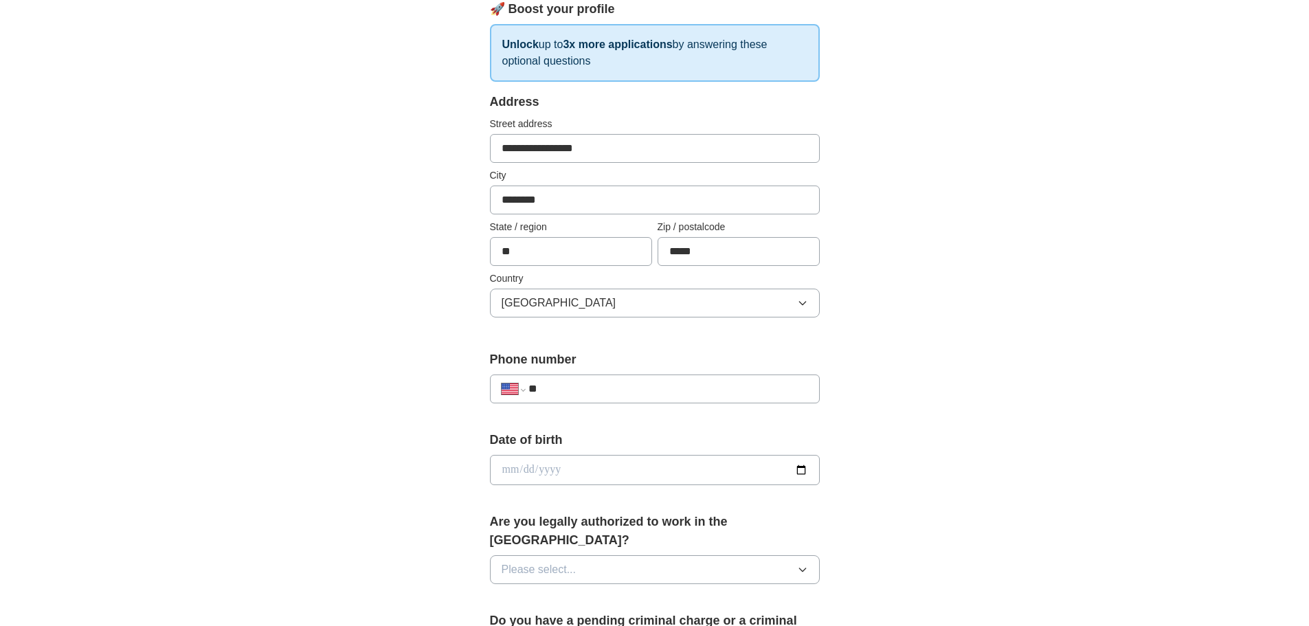
click at [609, 390] on input "**" at bounding box center [667, 389] width 279 height 16
type input "**********"
click at [578, 479] on input "date" at bounding box center [655, 470] width 330 height 30
type input "**********"
click at [592, 555] on button "Please select..." at bounding box center [655, 569] width 330 height 29
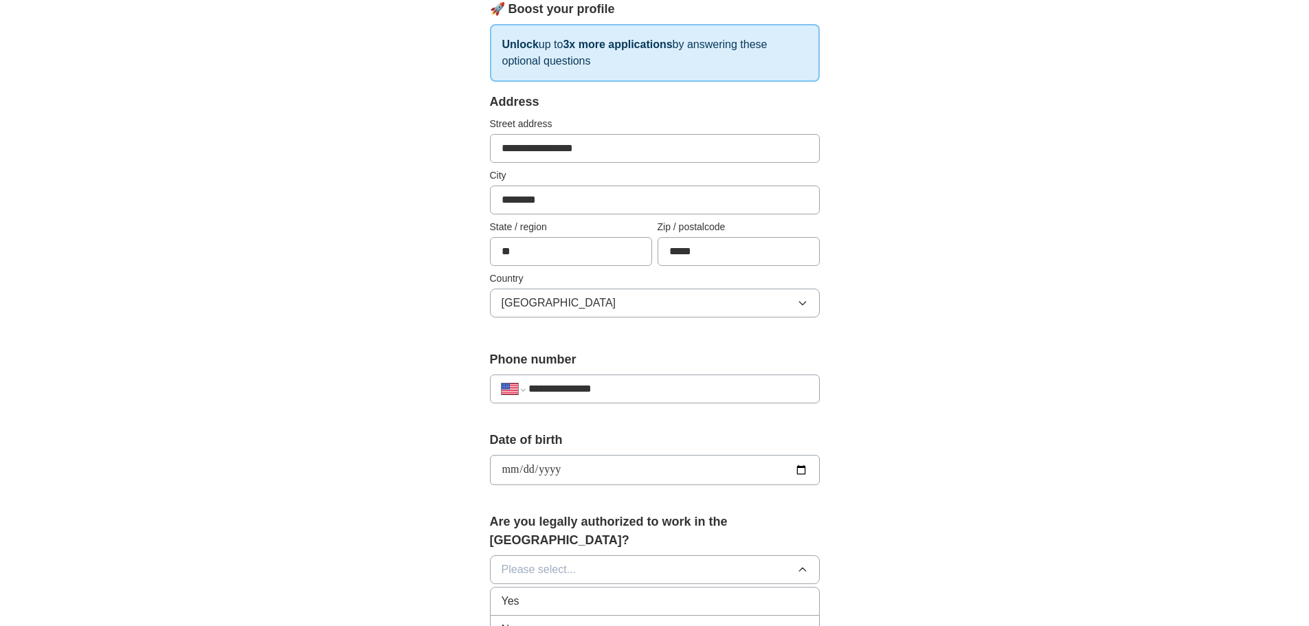
click at [587, 594] on li "Yes" at bounding box center [655, 601] width 328 height 28
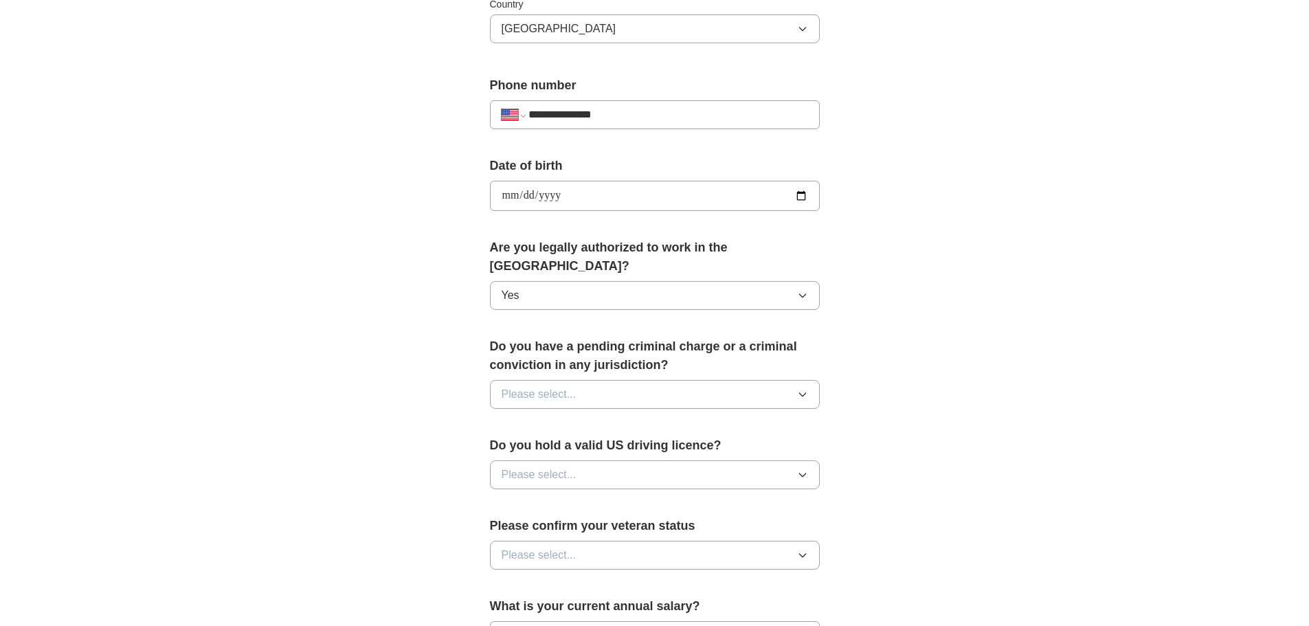
scroll to position [481, 0]
click at [715, 379] on button "Please select..." at bounding box center [655, 393] width 330 height 29
click at [716, 445] on div "No" at bounding box center [655, 453] width 306 height 16
click at [751, 464] on button "Please select..." at bounding box center [655, 474] width 330 height 29
click at [741, 526] on div "No" at bounding box center [655, 534] width 306 height 16
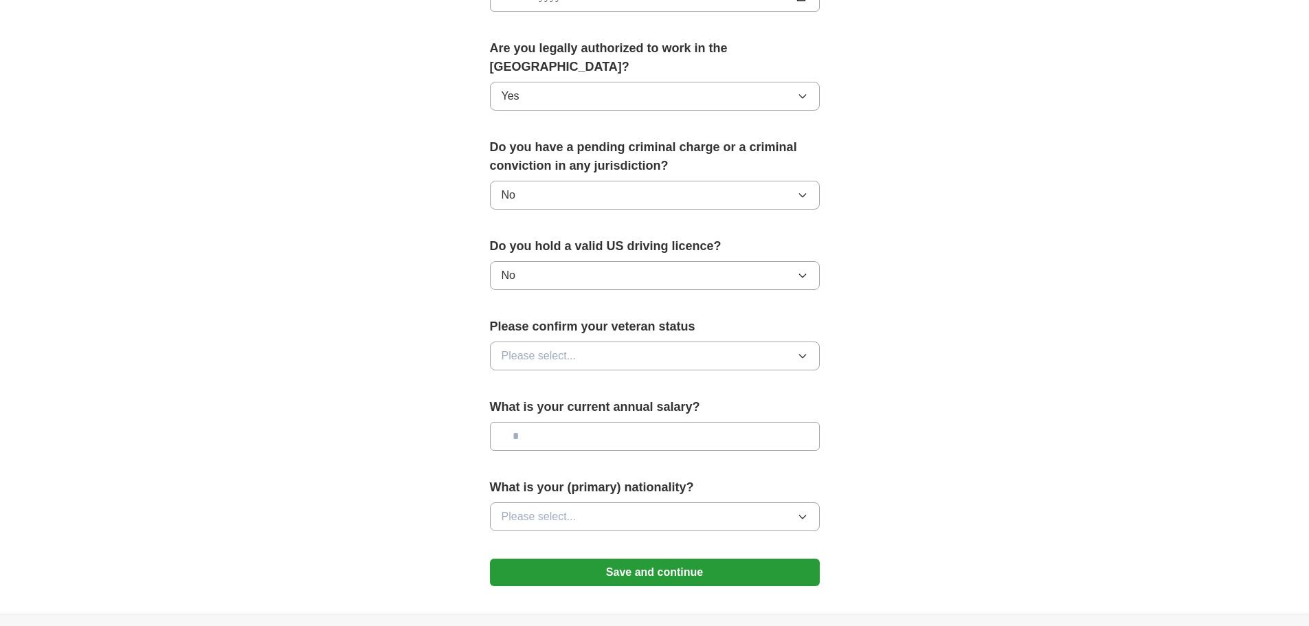
scroll to position [687, 0]
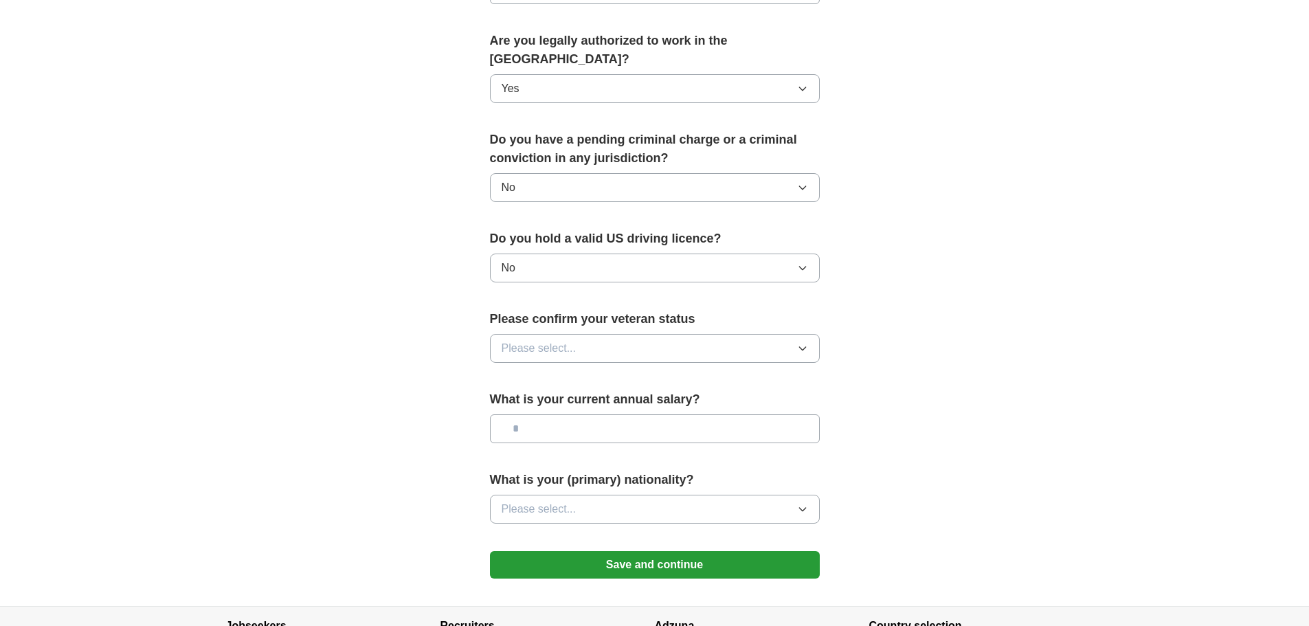
click at [794, 334] on button "Please select..." at bounding box center [655, 348] width 330 height 29
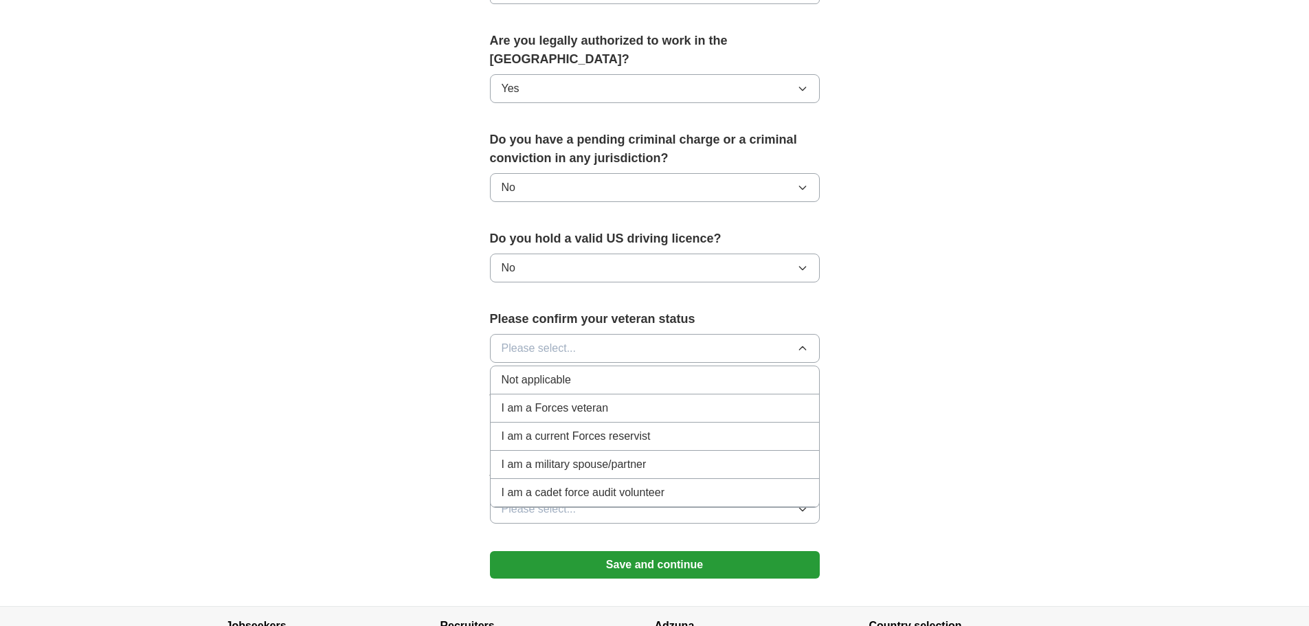
click at [789, 372] on div "Not applicable" at bounding box center [655, 380] width 306 height 16
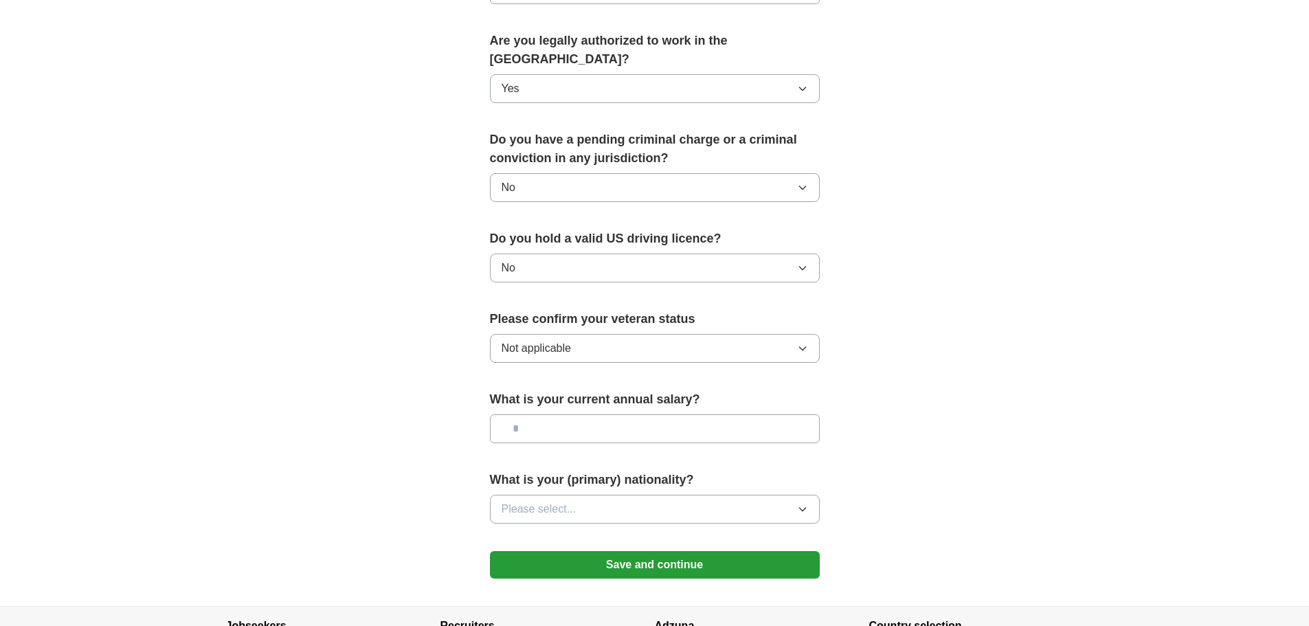
click at [439, 410] on div "**********" at bounding box center [655, 19] width 440 height 1174
click at [674, 415] on input "text" at bounding box center [655, 428] width 330 height 29
click at [662, 551] on button "Save and continue" at bounding box center [655, 564] width 330 height 27
